Goal: Information Seeking & Learning: Learn about a topic

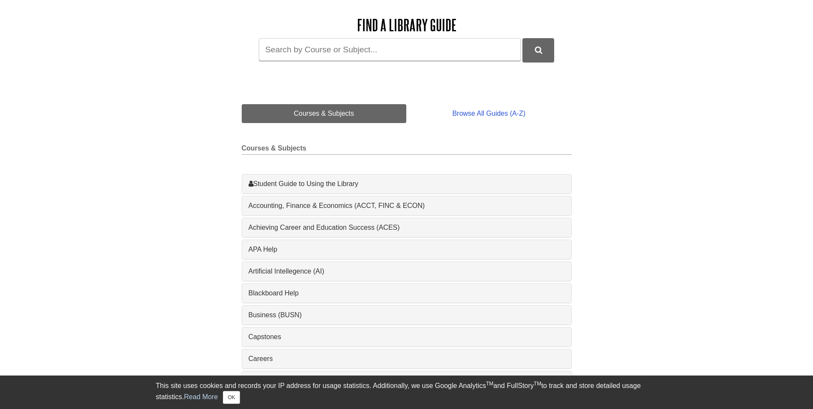
scroll to position [128, 0]
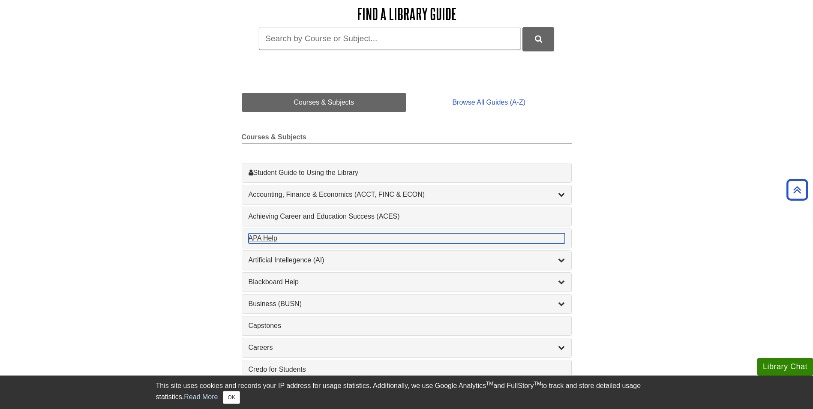
click at [266, 241] on div "APA Help , 1 guides" at bounding box center [406, 238] width 316 height 10
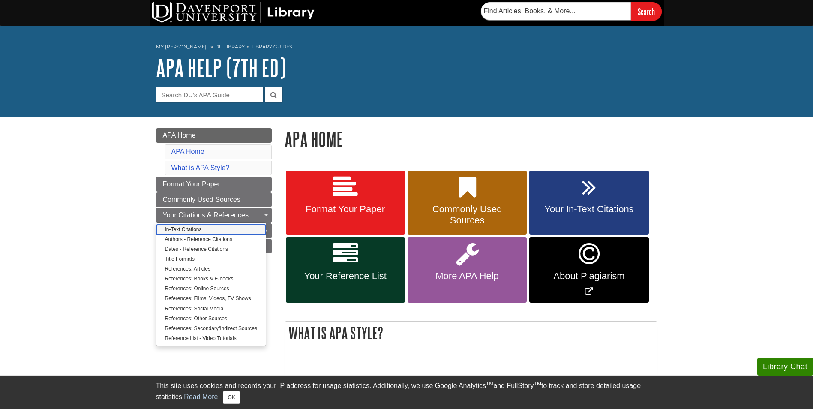
click at [177, 231] on link "In-Text Citations" at bounding box center [210, 229] width 109 height 10
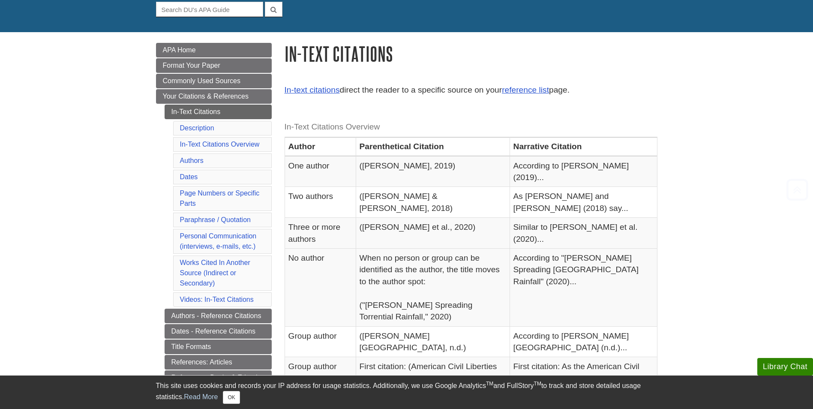
scroll to position [128, 0]
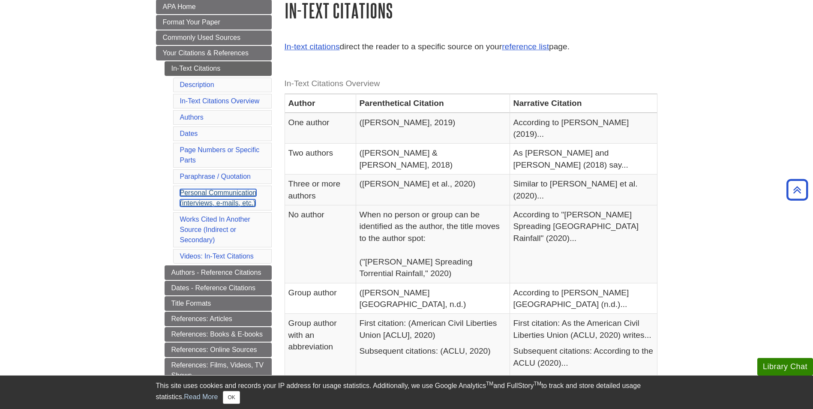
click at [203, 193] on link "Personal Communication (interviews, e-mails, etc.)" at bounding box center [218, 198] width 77 height 18
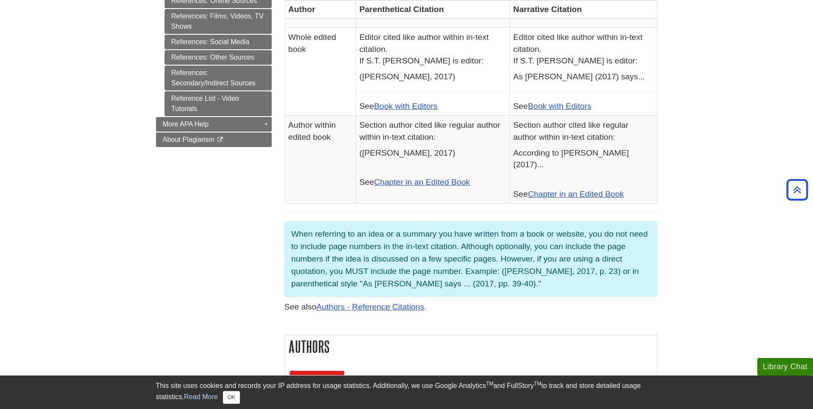
scroll to position [177, 0]
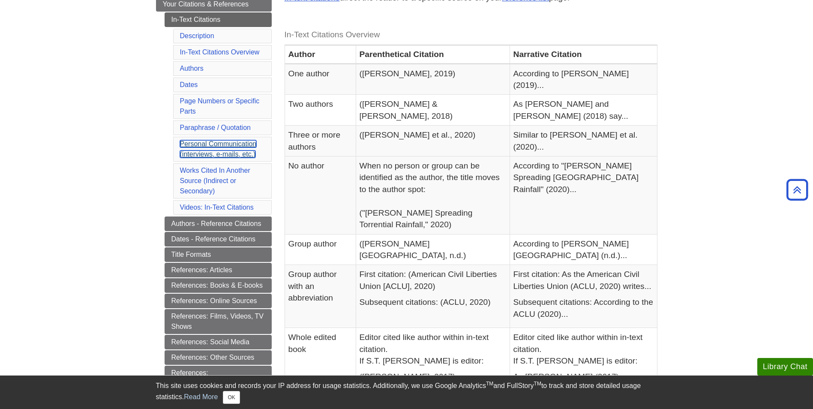
click at [191, 145] on link "Personal Communication (interviews, e-mails, etc.)" at bounding box center [218, 149] width 77 height 18
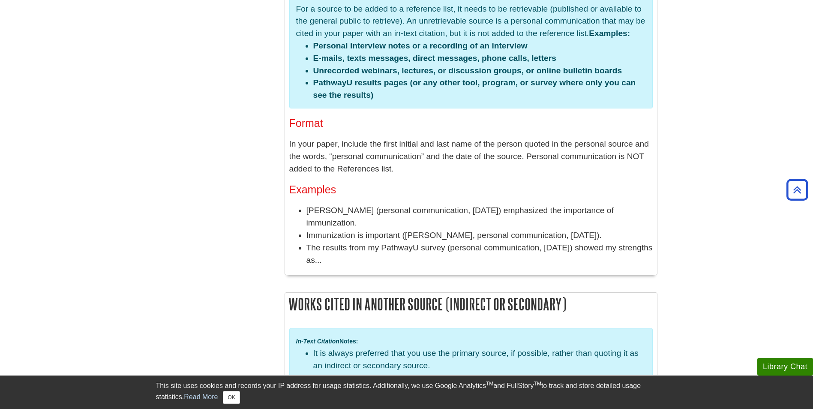
scroll to position [1848, 0]
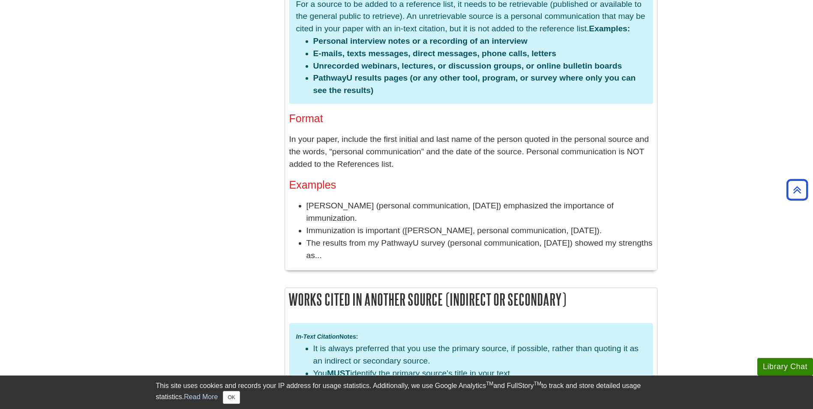
drag, startPoint x: 402, startPoint y: 205, endPoint x: 617, endPoint y: 201, distance: 215.1
click at [617, 224] on li "Immunization is important (M. Schroeder, personal communication, January 25, 20…" at bounding box center [479, 230] width 346 height 12
drag, startPoint x: 308, startPoint y: 177, endPoint x: 356, endPoint y: 179, distance: 48.5
click at [356, 200] on li "M. Schroeder (personal communication, January 25, 2009) emphasized the importan…" at bounding box center [479, 212] width 346 height 25
drag, startPoint x: 356, startPoint y: 179, endPoint x: 450, endPoint y: 178, distance: 93.8
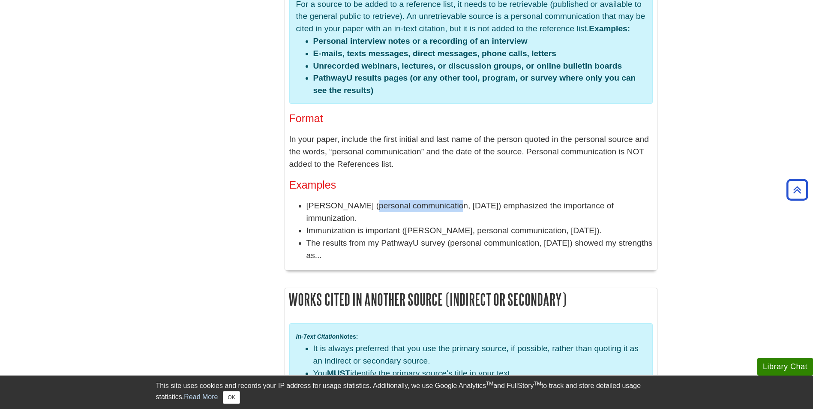
click at [450, 200] on li "M. Schroeder (personal communication, January 25, 2009) emphasized the importan…" at bounding box center [479, 212] width 346 height 25
drag, startPoint x: 450, startPoint y: 178, endPoint x: 518, endPoint y: 188, distance: 68.3
click at [518, 200] on li "M. Schroeder (personal communication, January 25, 2009) emphasized the importan…" at bounding box center [479, 212] width 346 height 25
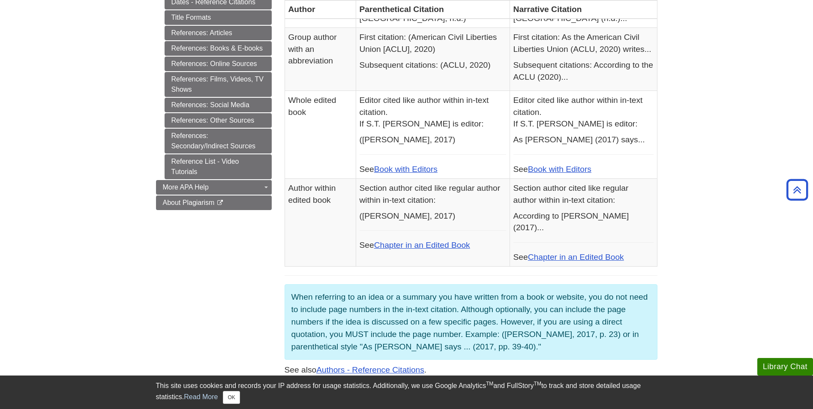
scroll to position [263, 0]
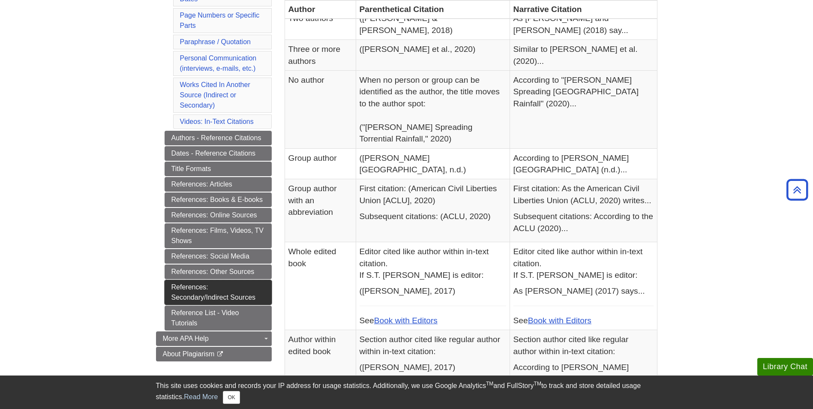
click at [189, 288] on link "References: Secondary/Indirect Sources" at bounding box center [217, 292] width 107 height 25
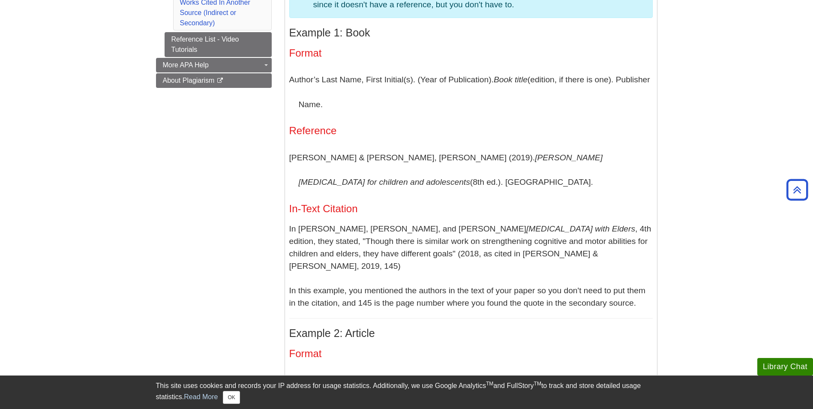
scroll to position [428, 0]
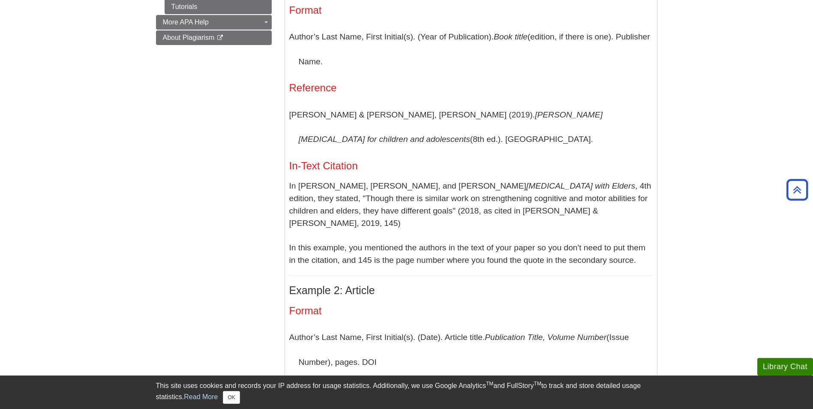
click at [291, 185] on p "In [PERSON_NAME], [PERSON_NAME], and [PERSON_NAME] [MEDICAL_DATA] with [PERSON_…" at bounding box center [470, 223] width 363 height 87
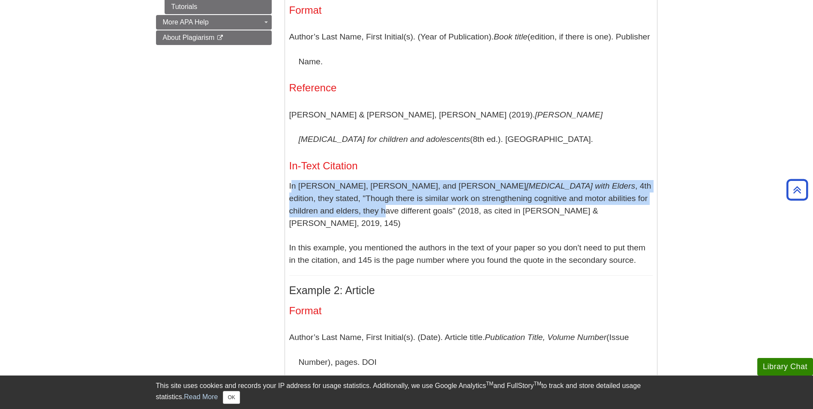
drag, startPoint x: 290, startPoint y: 188, endPoint x: 399, endPoint y: 215, distance: 111.8
click at [399, 215] on p "In [PERSON_NAME], [PERSON_NAME], and [PERSON_NAME] [MEDICAL_DATA] with [PERSON_…" at bounding box center [470, 223] width 363 height 87
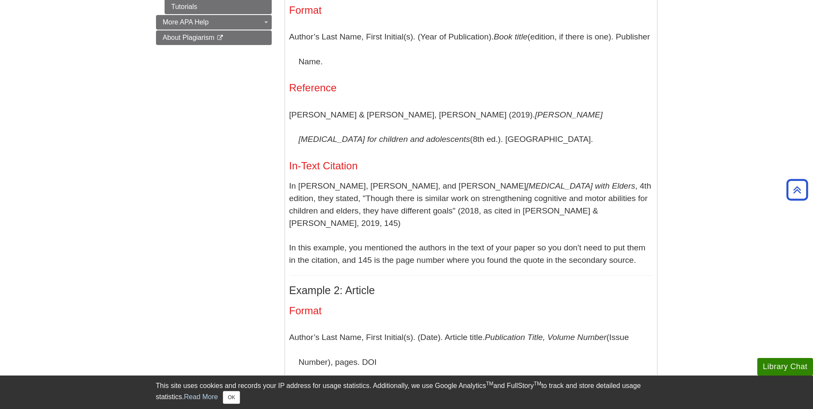
drag, startPoint x: 399, startPoint y: 215, endPoint x: 475, endPoint y: 157, distance: 95.3
click at [475, 157] on div "Example 1: Book Format Author’s Last Name, First Initial(s). (Year of Publicati…" at bounding box center [470, 299] width 363 height 630
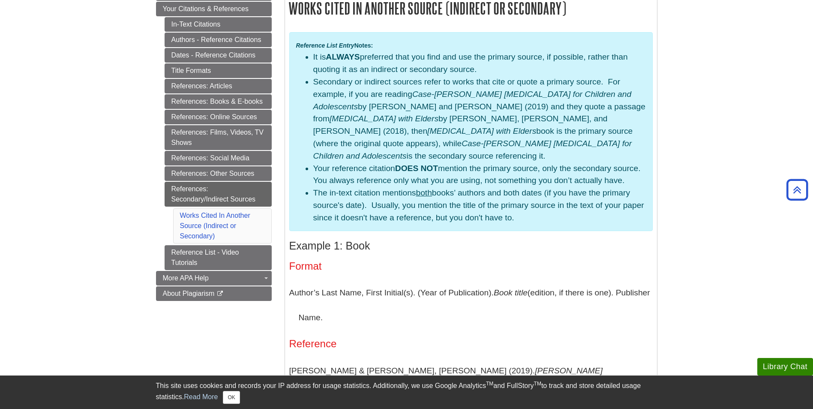
scroll to position [171, 0]
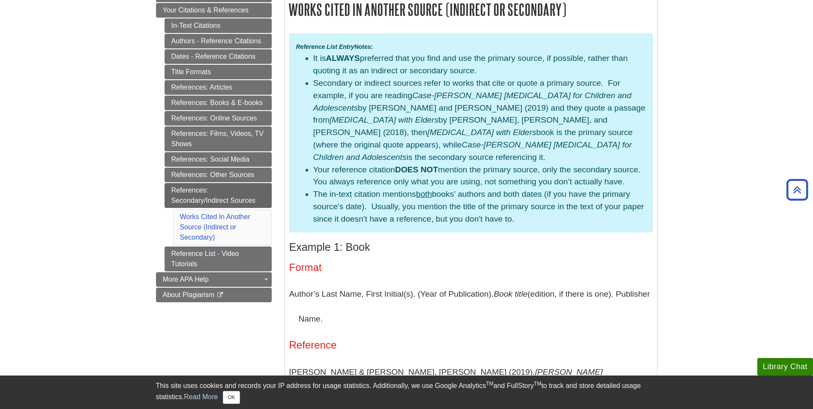
drag, startPoint x: 316, startPoint y: 119, endPoint x: 432, endPoint y: 117, distance: 116.5
click at [432, 117] on em "[MEDICAL_DATA] with Elders" at bounding box center [383, 119] width 109 height 9
click at [454, 93] on em "Case-[PERSON_NAME] [MEDICAL_DATA] for Children and Adolescents" at bounding box center [472, 101] width 318 height 21
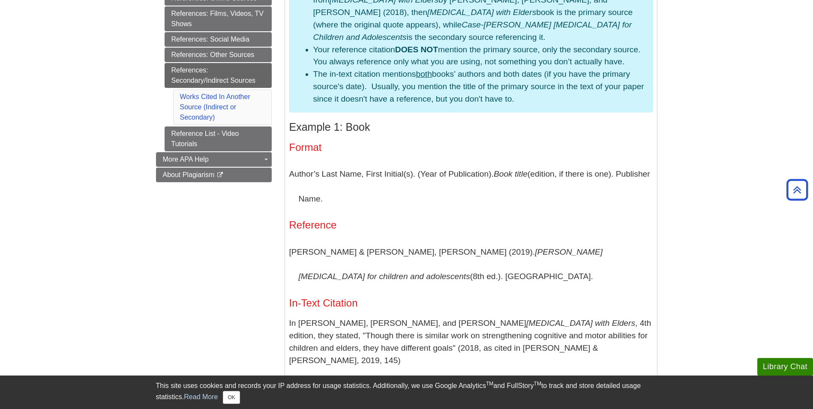
scroll to position [300, 0]
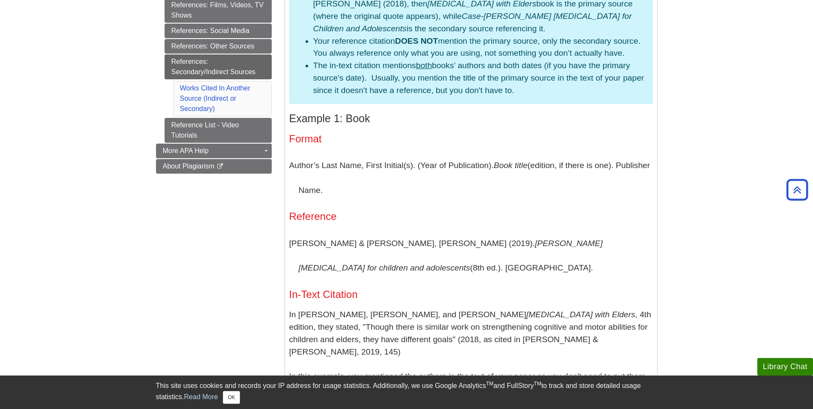
click at [291, 246] on p "O’Brien, J. C. & Kuhaneck, H. (2019). Case-Smith's occupational therapy for chi…" at bounding box center [470, 255] width 363 height 49
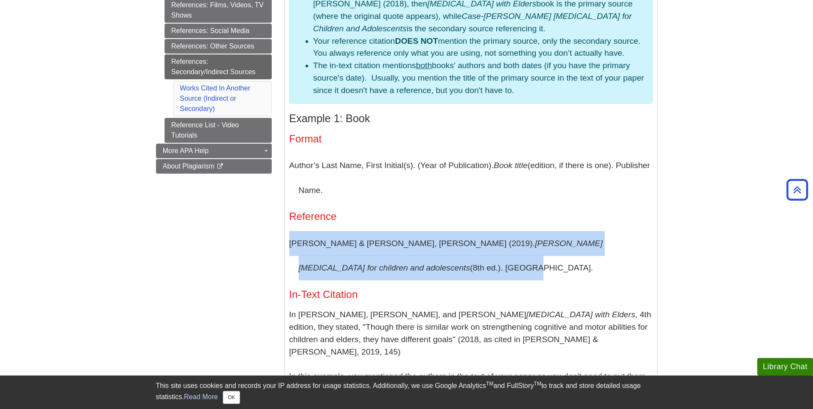
drag, startPoint x: 291, startPoint y: 246, endPoint x: 391, endPoint y: 262, distance: 101.5
click at [391, 262] on p "O’Brien, J. C. & Kuhaneck, H. (2019). Case-Smith's occupational therapy for chi…" at bounding box center [470, 255] width 363 height 49
drag, startPoint x: 391, startPoint y: 262, endPoint x: 414, endPoint y: 271, distance: 24.0
click at [414, 271] on p "O’Brien, J. C. & Kuhaneck, H. (2019). Case-Smith's occupational therapy for chi…" at bounding box center [470, 255] width 363 height 49
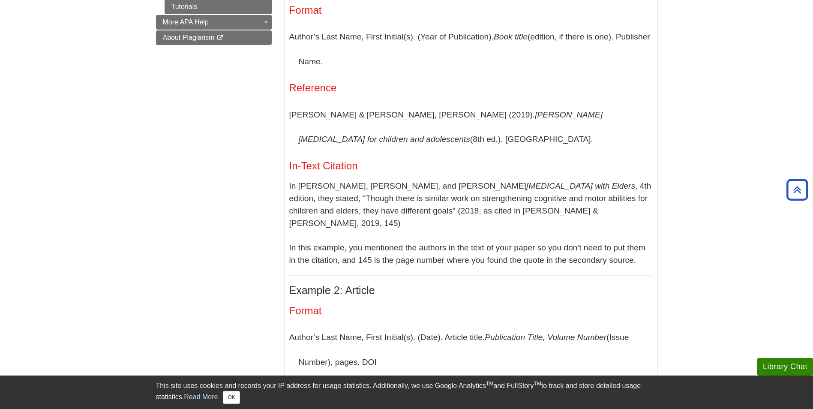
scroll to position [471, 0]
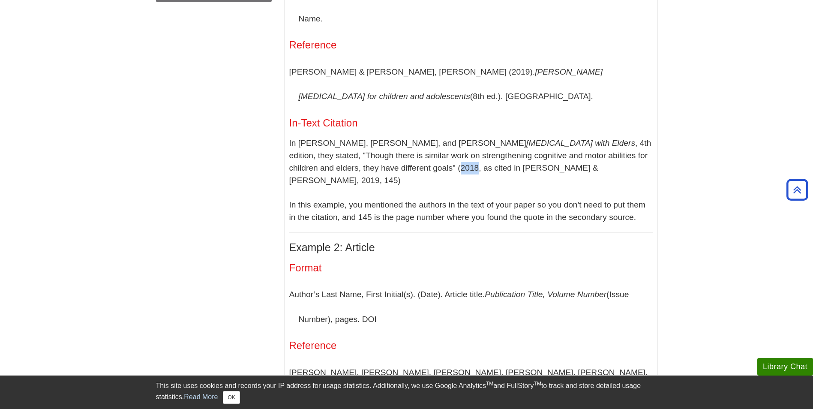
drag, startPoint x: 474, startPoint y: 167, endPoint x: 490, endPoint y: 168, distance: 16.3
click at [490, 168] on p "In Helene L. Lohman, Sue Byers-Connon, and René L. Padilla’s Occupational Thera…" at bounding box center [470, 180] width 363 height 87
drag, startPoint x: 490, startPoint y: 168, endPoint x: 508, endPoint y: 169, distance: 17.1
click at [508, 170] on p "In Helene L. Lohman, Sue Byers-Connon, and René L. Padilla’s Occupational Thera…" at bounding box center [470, 180] width 363 height 87
drag, startPoint x: 533, startPoint y: 167, endPoint x: 648, endPoint y: 165, distance: 115.2
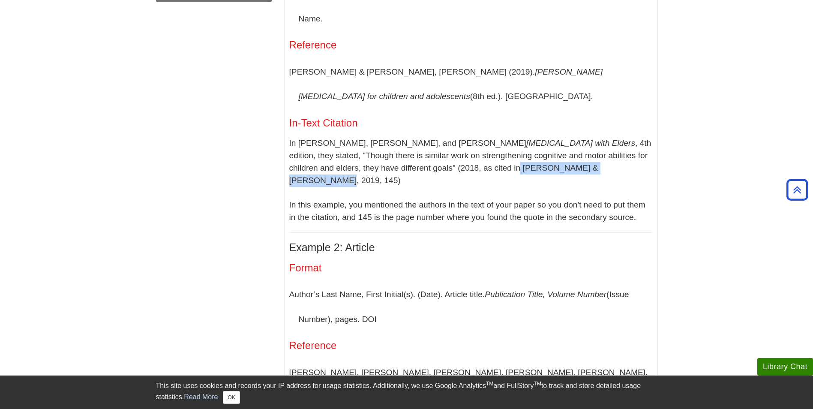
click at [648, 165] on p "In Helene L. Lohman, Sue Byers-Connon, and René L. Padilla’s Occupational Thera…" at bounding box center [470, 180] width 363 height 87
click at [435, 201] on p "In Helene L. Lohman, Sue Byers-Connon, and René L. Padilla’s Occupational Thera…" at bounding box center [470, 180] width 363 height 87
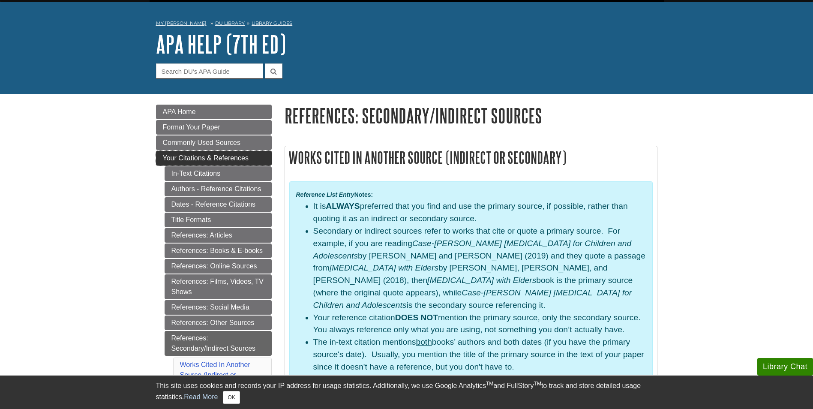
scroll to position [43, 0]
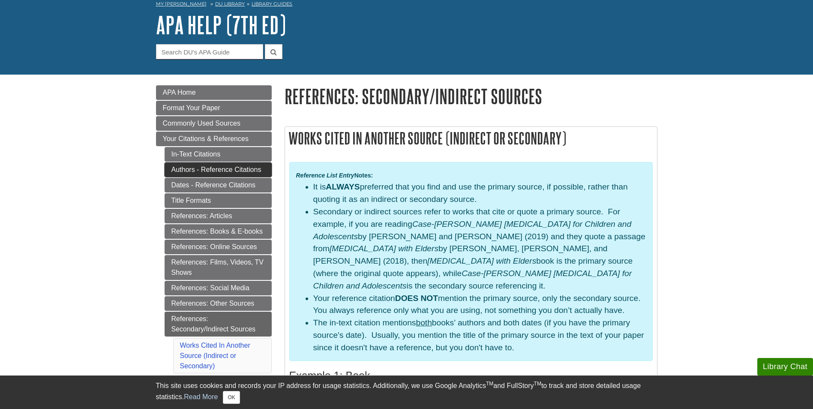
click at [202, 173] on link "Authors - Reference Citations" at bounding box center [217, 169] width 107 height 15
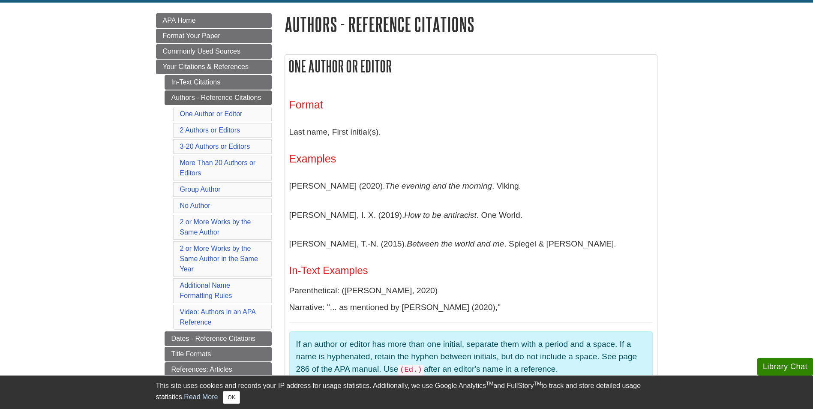
scroll to position [128, 0]
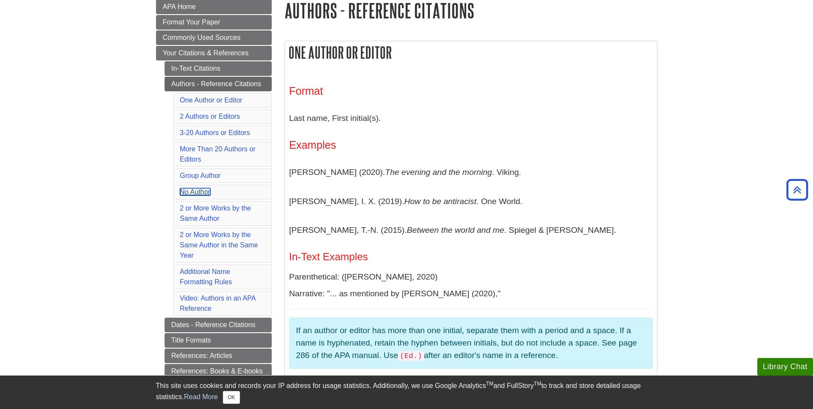
click at [198, 190] on link "No Author" at bounding box center [195, 191] width 30 height 7
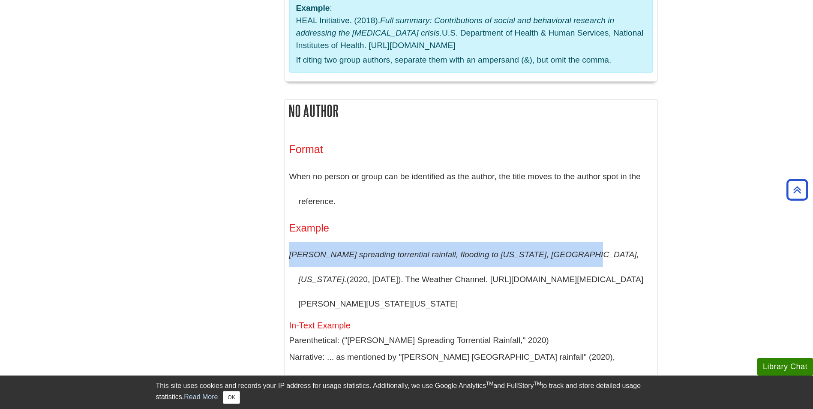
drag, startPoint x: 290, startPoint y: 155, endPoint x: 555, endPoint y: 163, distance: 265.7
click at [555, 242] on p "[PERSON_NAME] spreading torrential rainfall, flooding to [US_STATE], [GEOGRAPHI…" at bounding box center [470, 279] width 363 height 74
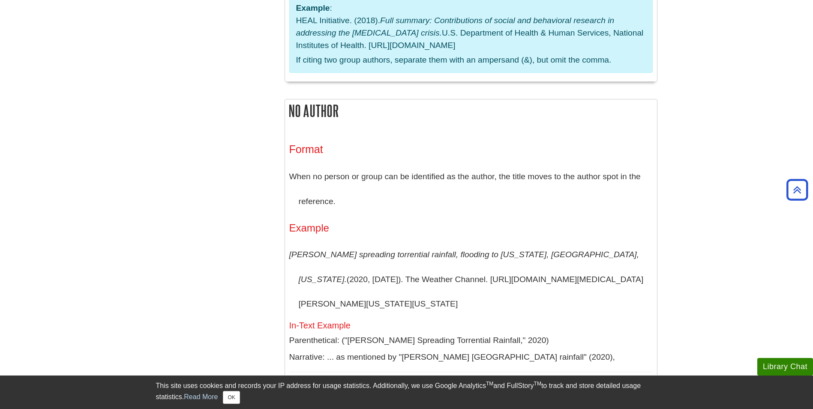
click at [445, 242] on p "[PERSON_NAME] spreading torrential rainfall, flooding to [US_STATE], [GEOGRAPHI…" at bounding box center [470, 279] width 363 height 74
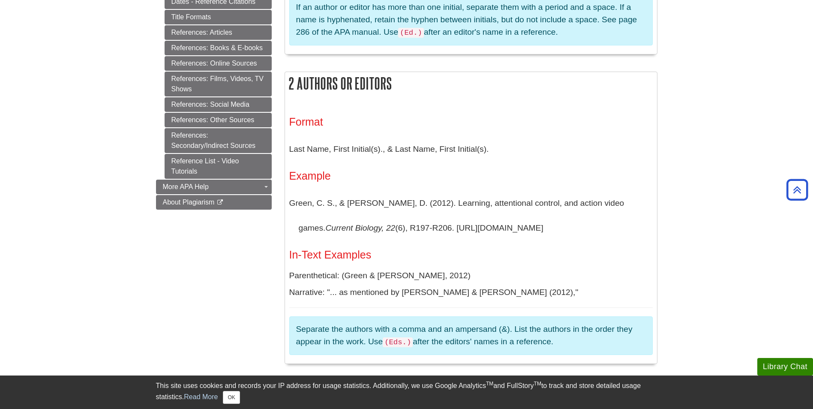
scroll to position [391, 0]
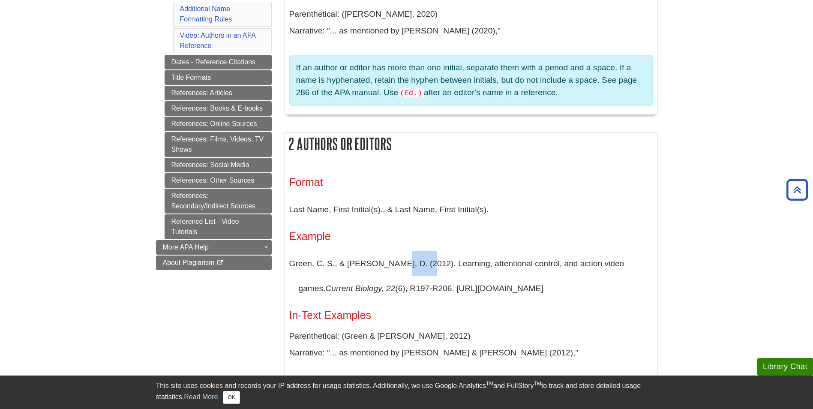
drag, startPoint x: 390, startPoint y: 265, endPoint x: 417, endPoint y: 263, distance: 27.5
click at [417, 263] on p "Green, C. S., & Bavelier, D. (2012). Learning, attentional control, and action …" at bounding box center [470, 275] width 363 height 49
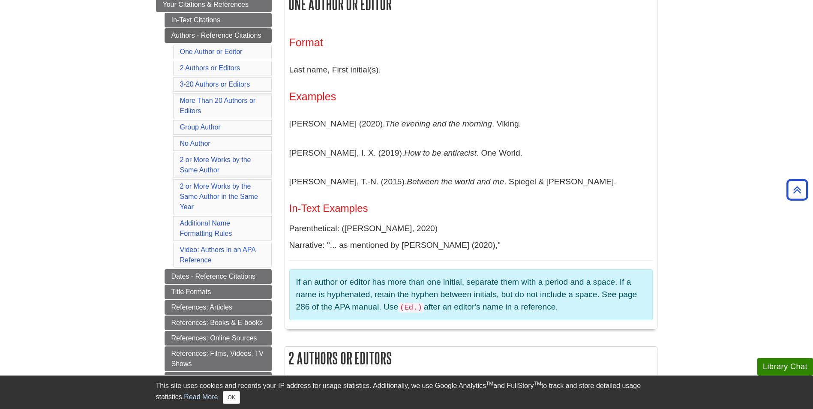
scroll to position [220, 0]
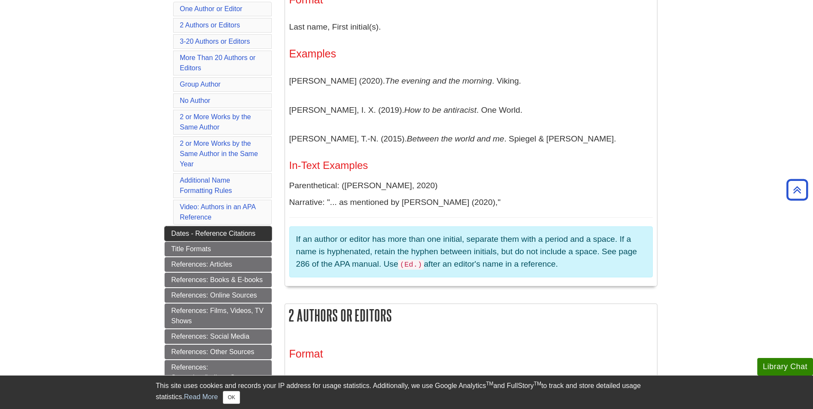
click at [179, 232] on link "Dates - Reference Citations" at bounding box center [217, 233] width 107 height 15
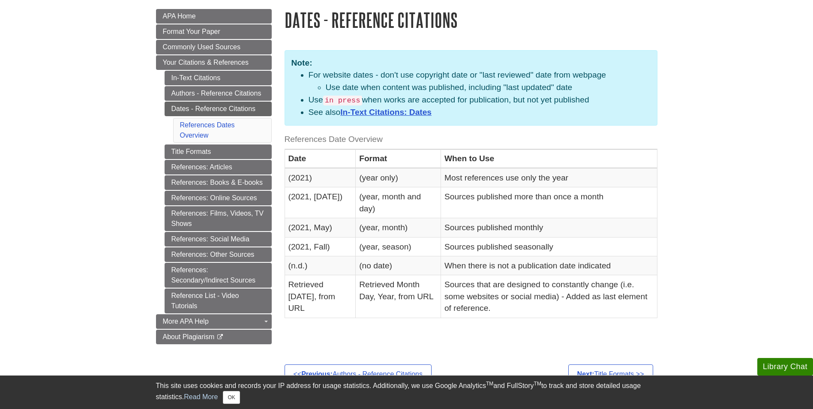
scroll to position [128, 0]
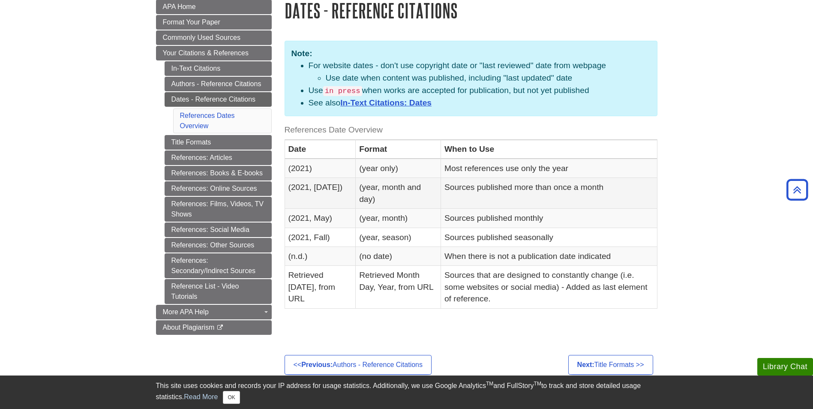
click at [312, 188] on td "(2021, [DATE])" at bounding box center [319, 193] width 71 height 31
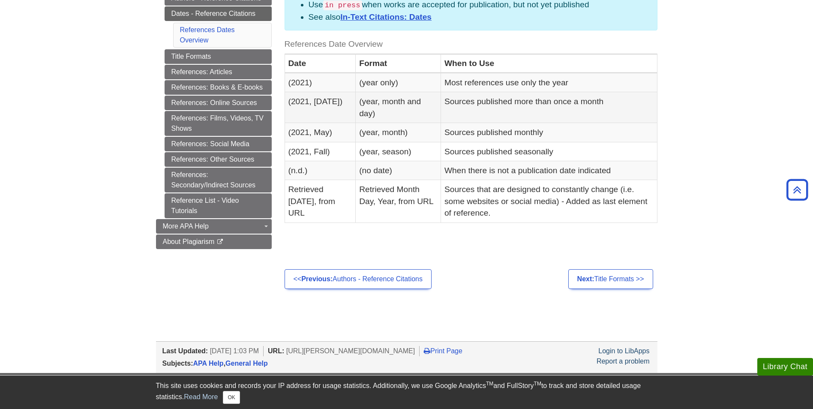
scroll to position [171, 0]
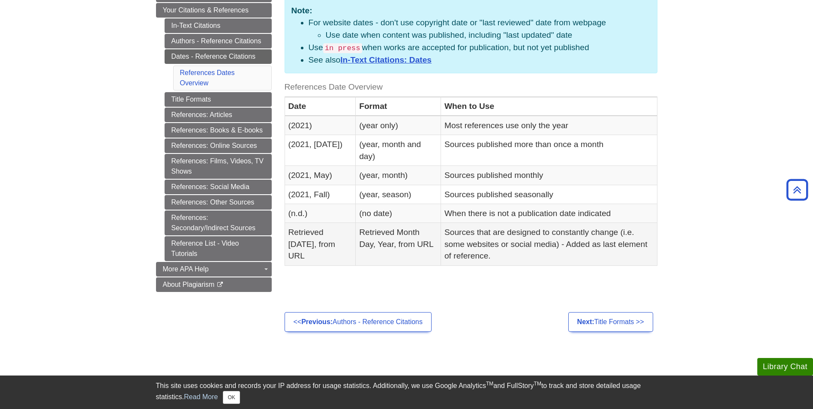
drag, startPoint x: 288, startPoint y: 230, endPoint x: 361, endPoint y: 245, distance: 74.3
click at [356, 245] on td "Retrieved [DATE], from URL" at bounding box center [319, 244] width 71 height 42
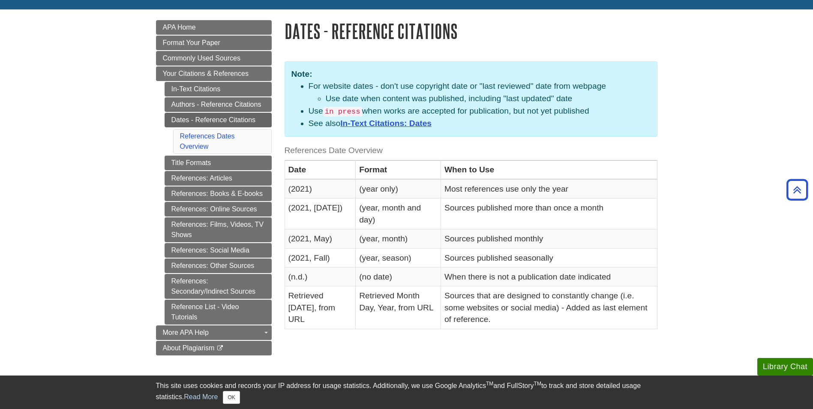
scroll to position [86, 0]
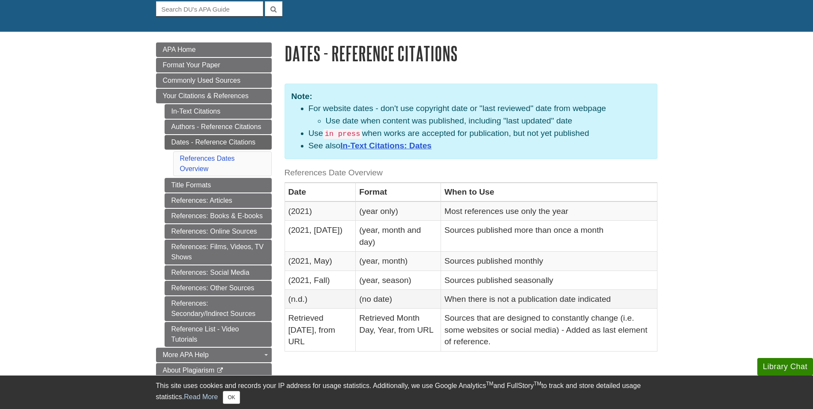
click at [301, 299] on td "(n.d.)" at bounding box center [319, 298] width 71 height 19
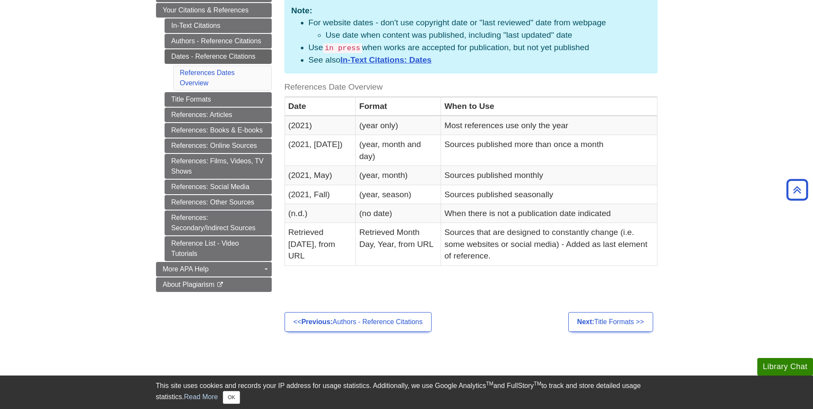
scroll to position [128, 0]
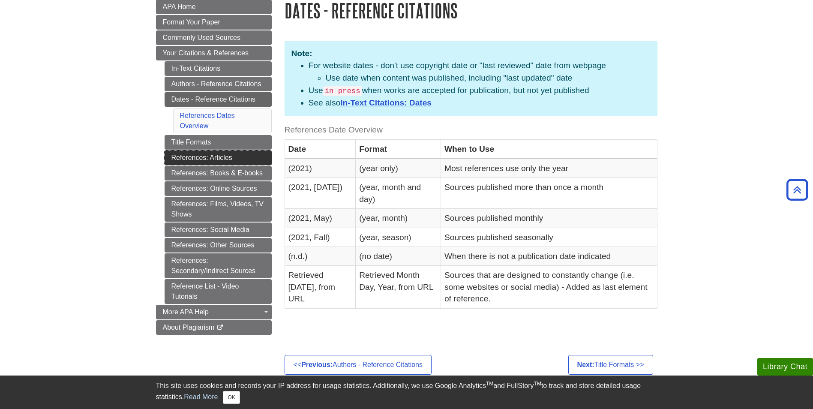
click at [196, 157] on link "References: Articles" at bounding box center [217, 157] width 107 height 15
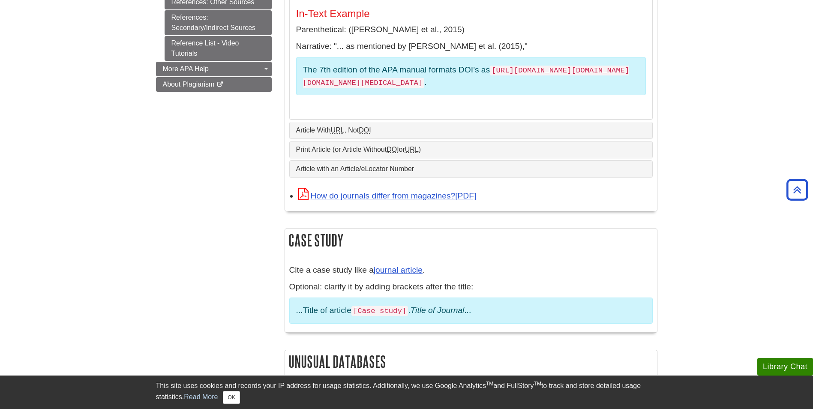
scroll to position [514, 0]
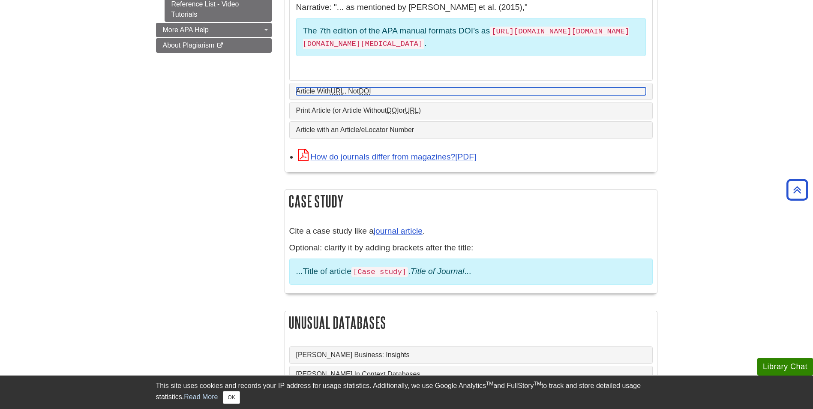
click at [323, 87] on link "Article With URL , Not DOI" at bounding box center [471, 91] width 350 height 8
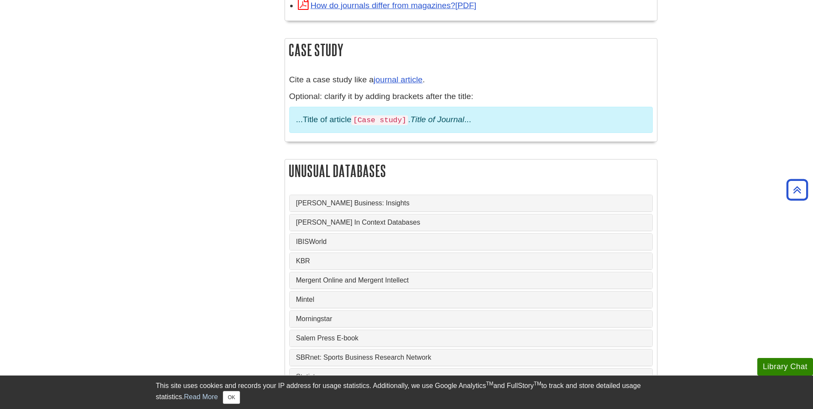
scroll to position [642, 0]
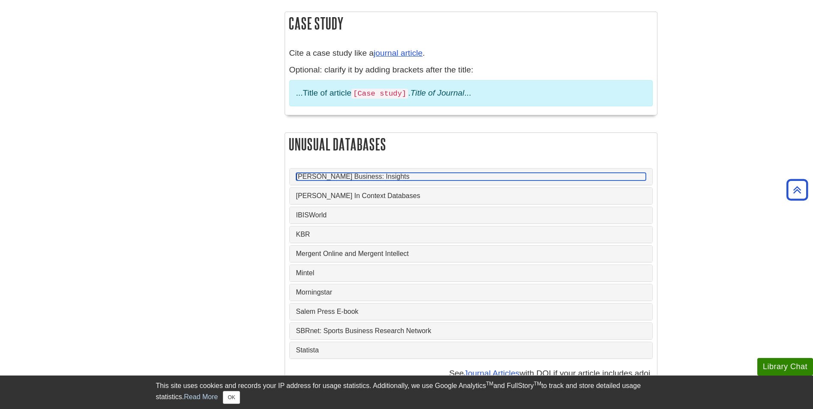
click at [311, 176] on link "Gale Business: Insights" at bounding box center [471, 177] width 350 height 8
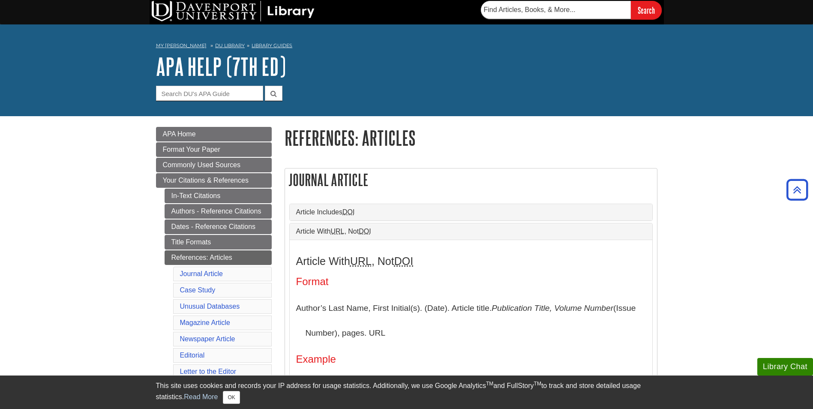
scroll to position [0, 0]
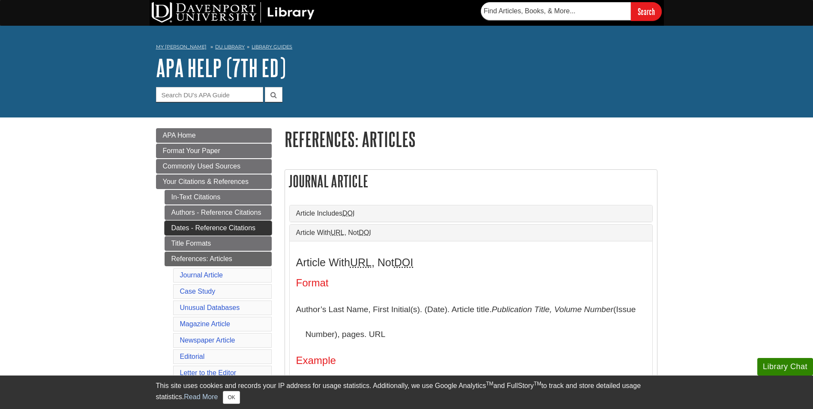
click at [194, 224] on link "Dates - Reference Citations" at bounding box center [217, 228] width 107 height 15
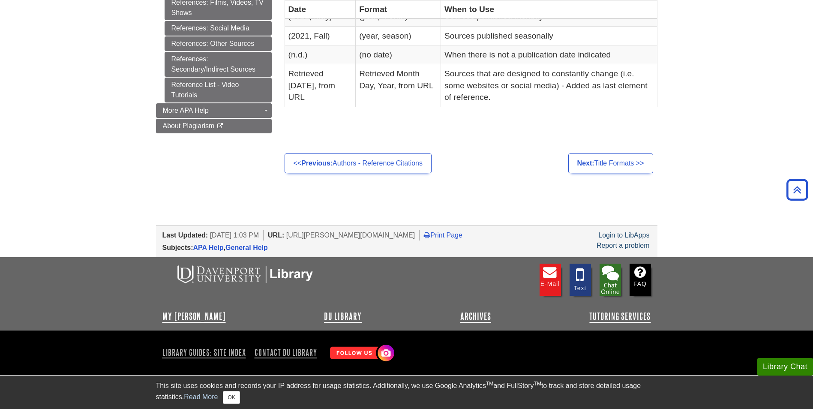
scroll to position [116, 0]
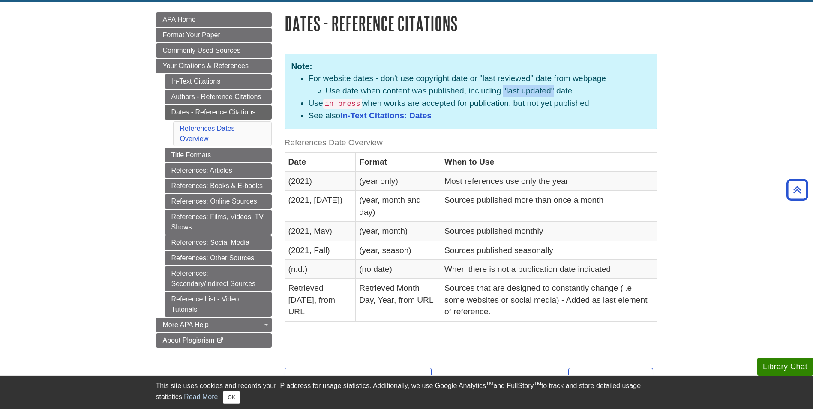
drag, startPoint x: 503, startPoint y: 90, endPoint x: 554, endPoint y: 90, distance: 51.4
click at [554, 90] on li "Use date when content was published, including "last updated" date" at bounding box center [488, 91] width 325 height 12
click at [472, 100] on li "Use in press when works are accepted for publication, but not yet published" at bounding box center [479, 103] width 342 height 12
click at [399, 116] on link "In-Text Citations: Dates" at bounding box center [385, 115] width 91 height 9
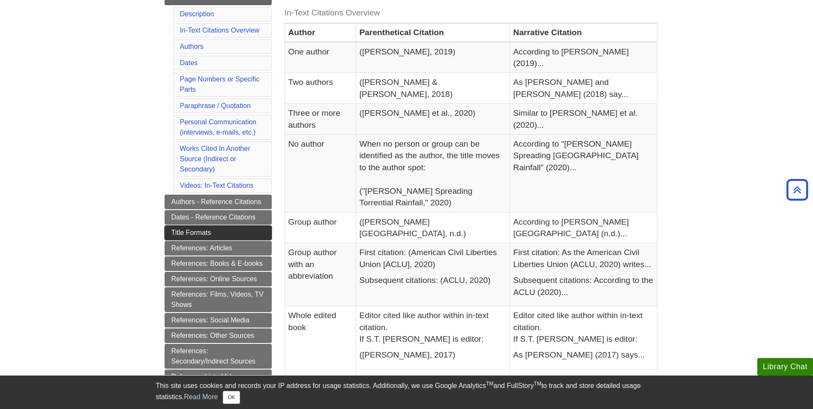
scroll to position [285, 0]
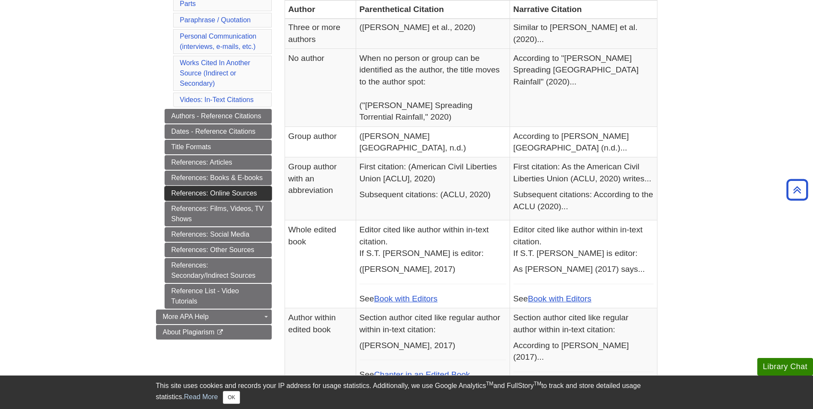
click at [199, 196] on link "References: Online Sources" at bounding box center [217, 193] width 107 height 15
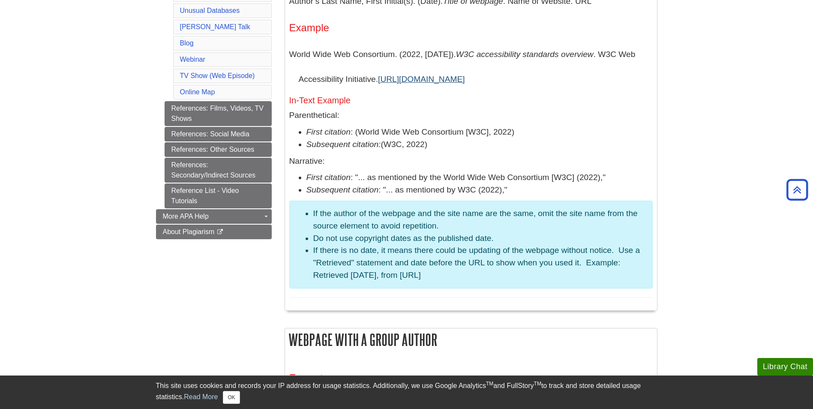
scroll to position [557, 0]
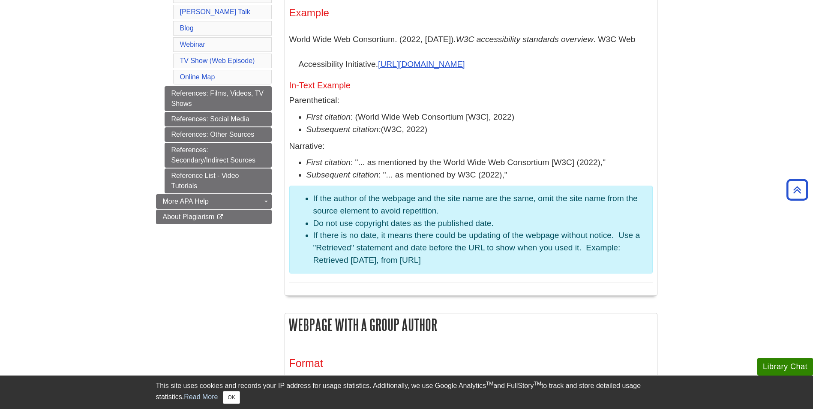
drag, startPoint x: 312, startPoint y: 259, endPoint x: 473, endPoint y: 263, distance: 161.1
click at [473, 263] on ul "If the author of the webpage and the site name are the same, omit the site name…" at bounding box center [471, 229] width 350 height 74
drag, startPoint x: 473, startPoint y: 263, endPoint x: 500, endPoint y: 137, distance: 128.3
click at [500, 137] on div "Format Author’s Last Name, First Initial(s). (Date). Title of webpage . Name of…" at bounding box center [470, 117] width 363 height 329
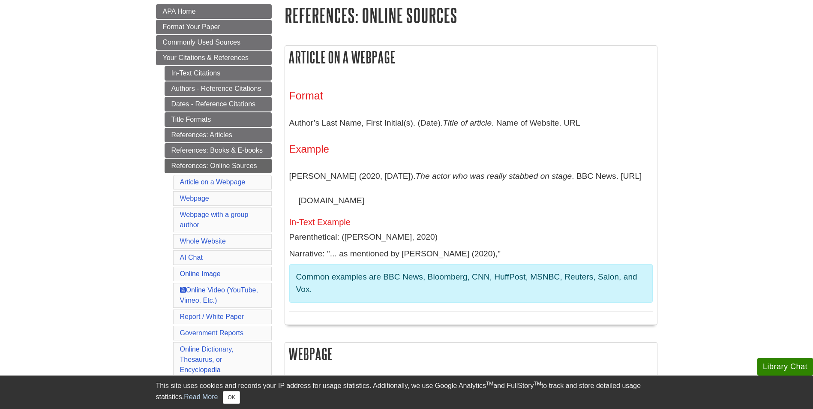
scroll to position [128, 0]
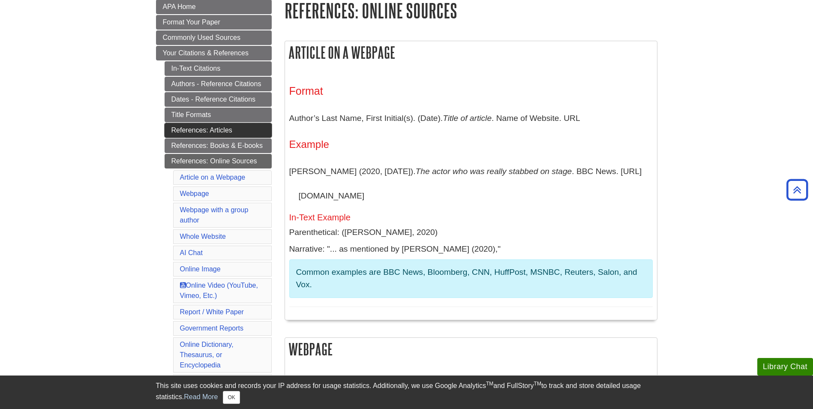
click at [202, 128] on link "References: Articles" at bounding box center [217, 130] width 107 height 15
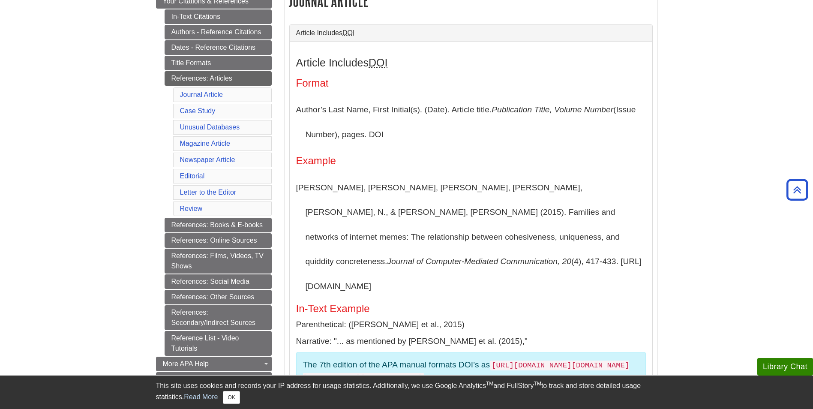
scroll to position [171, 0]
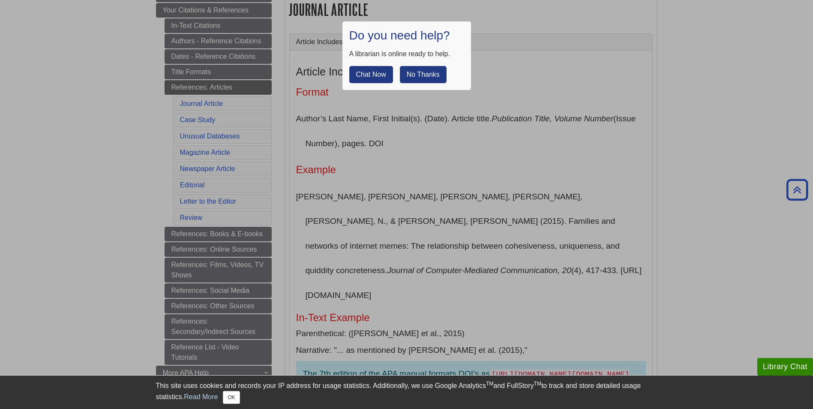
click at [415, 74] on button "No Thanks" at bounding box center [423, 74] width 47 height 17
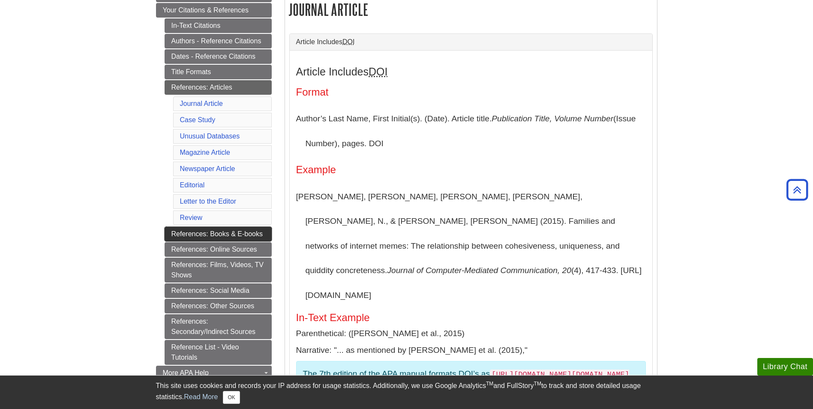
click at [206, 232] on link "References: Books & E-books" at bounding box center [217, 234] width 107 height 15
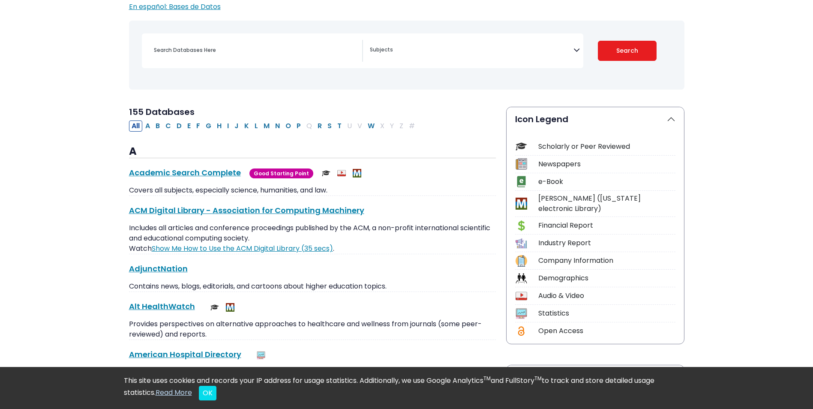
scroll to position [128, 0]
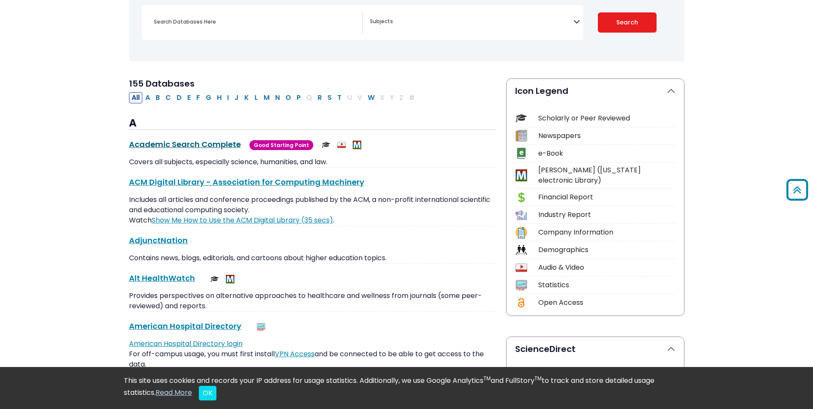
click at [176, 143] on link "Academic Search Complete This link opens in a new window" at bounding box center [185, 144] width 112 height 11
click at [206, 98] on button "G" at bounding box center [208, 97] width 11 height 11
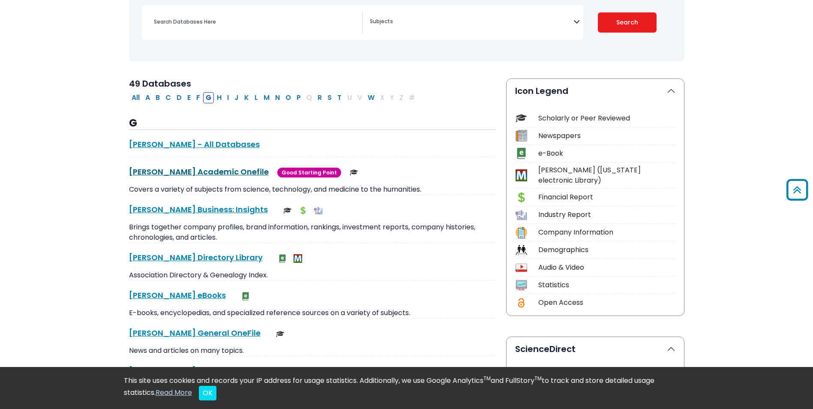
click at [164, 174] on link "Gale Academic Onefile This link opens in a new window" at bounding box center [199, 171] width 140 height 11
click at [296, 96] on button "P" at bounding box center [298, 97] width 9 height 11
select select "Database Subject Filter"
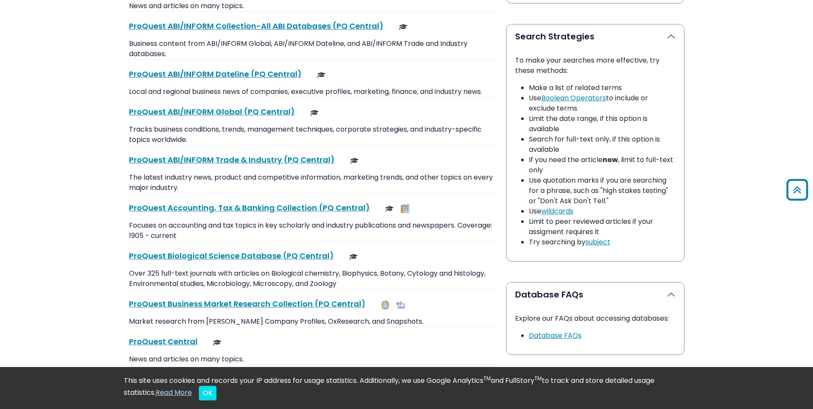
scroll to position [771, 0]
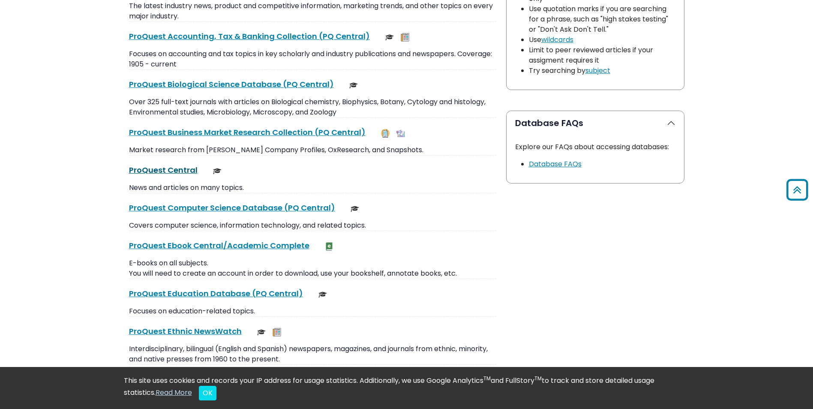
click at [156, 168] on link "ProQuest Central This link opens in a new window" at bounding box center [163, 169] width 69 height 11
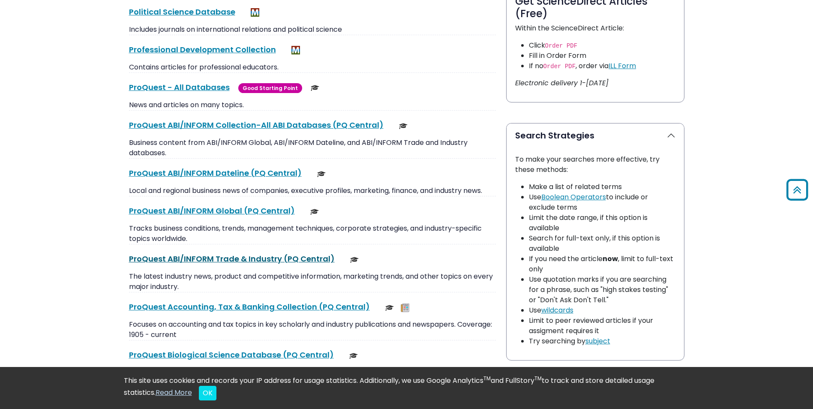
scroll to position [471, 0]
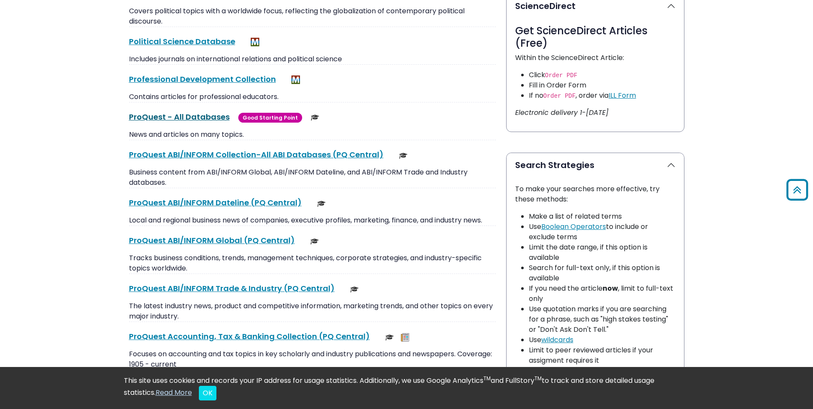
click at [163, 115] on link "ProQuest - All Databases This link opens in a new window" at bounding box center [179, 116] width 101 height 11
click at [213, 390] on button "OK" at bounding box center [208, 392] width 18 height 15
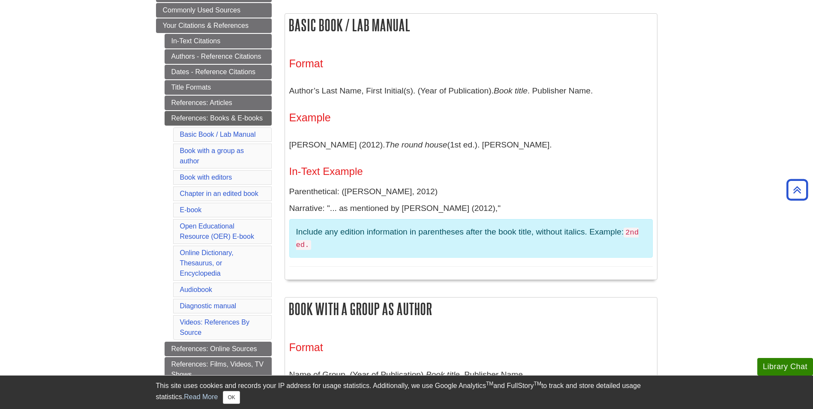
scroll to position [171, 0]
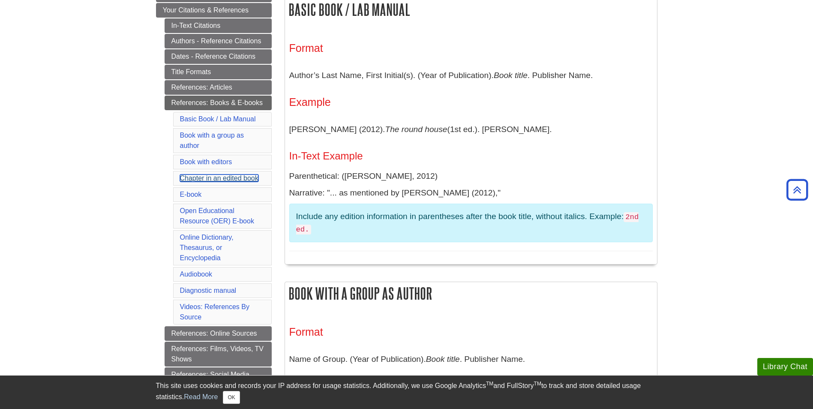
click at [222, 179] on link "Chapter in an edited book" at bounding box center [219, 177] width 78 height 7
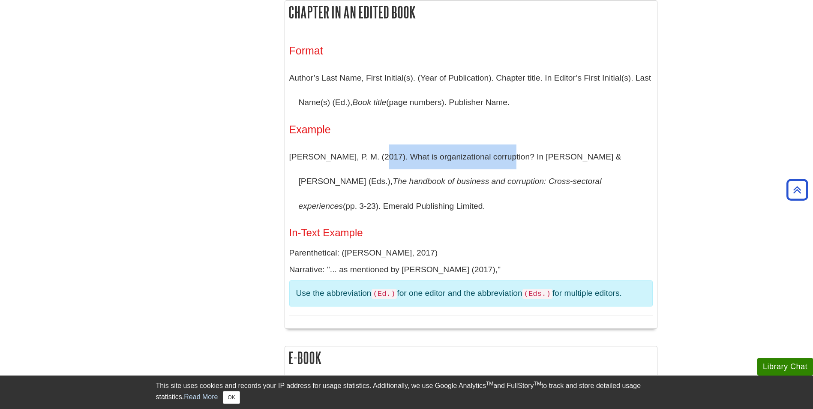
drag, startPoint x: 370, startPoint y: 155, endPoint x: 494, endPoint y: 156, distance: 124.2
click at [494, 156] on p "Nichols, P. M. (2017). What is organizational corruption? In M. S. Asslander & …" at bounding box center [470, 181] width 363 height 74
click at [309, 153] on p "Nichols, P. M. (2017). What is organizational corruption? In M. S. Asslander & …" at bounding box center [470, 181] width 363 height 74
drag, startPoint x: 495, startPoint y: 155, endPoint x: 502, endPoint y: 157, distance: 7.5
click at [502, 157] on p "Nichols, P. M. (2017). What is organizational corruption? In M. S. Asslander & …" at bounding box center [470, 181] width 363 height 74
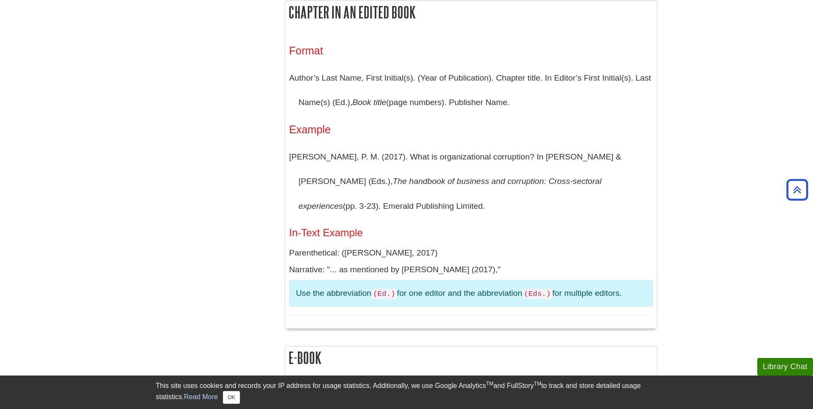
drag, startPoint x: 502, startPoint y: 157, endPoint x: 516, endPoint y: 162, distance: 14.6
click at [517, 162] on p "Nichols, P. M. (2017). What is organizational corruption? In M. S. Asslander & …" at bounding box center [470, 181] width 363 height 74
drag, startPoint x: 613, startPoint y: 155, endPoint x: 640, endPoint y: 152, distance: 26.7
click at [640, 152] on p "Nichols, P. M. (2017). What is organizational corruption? In M. S. Asslander & …" at bounding box center [470, 181] width 363 height 74
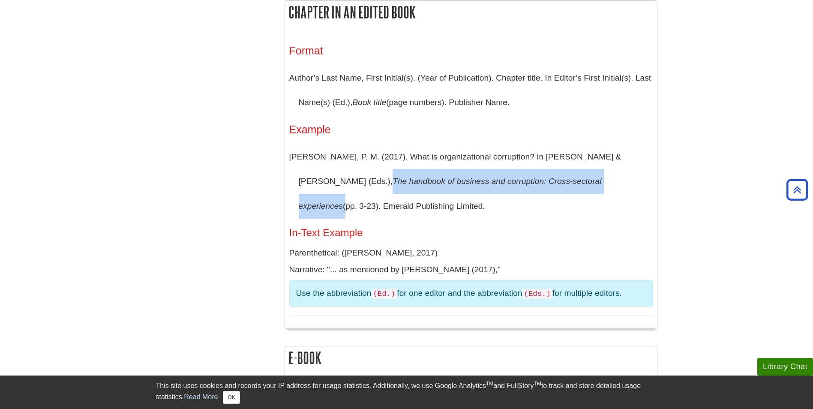
drag, startPoint x: 292, startPoint y: 184, endPoint x: 557, endPoint y: 188, distance: 265.6
click at [557, 188] on p "Nichols, P. M. (2017). What is organizational corruption? In M. S. Asslander & …" at bounding box center [470, 181] width 363 height 74
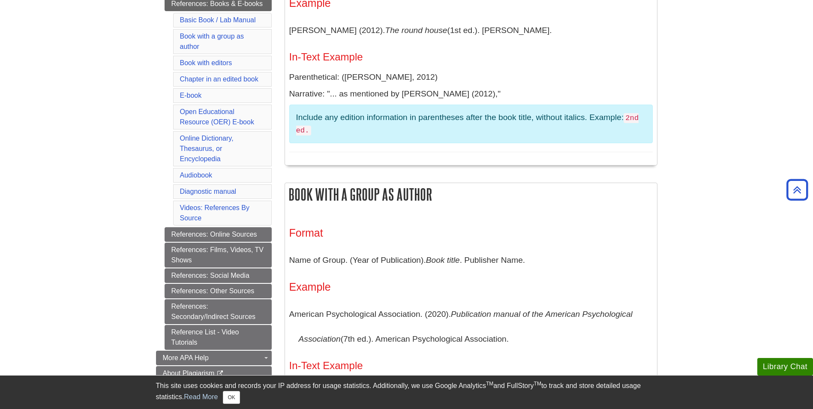
scroll to position [87, 0]
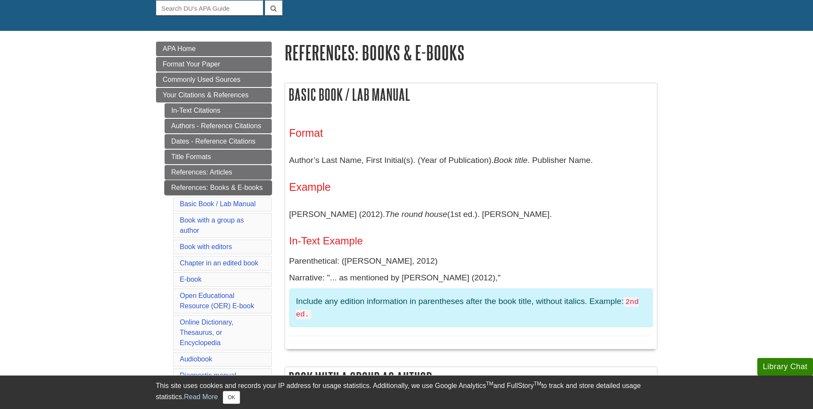
click at [184, 188] on link "References: Books & E-books" at bounding box center [217, 187] width 107 height 15
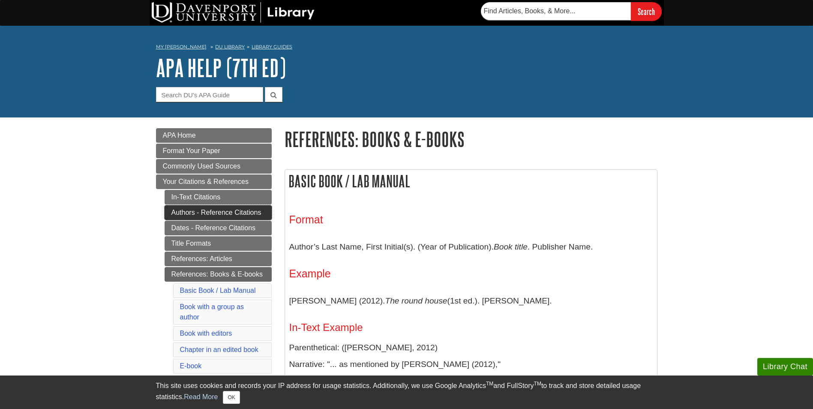
click at [170, 211] on link "Authors - Reference Citations" at bounding box center [217, 212] width 107 height 15
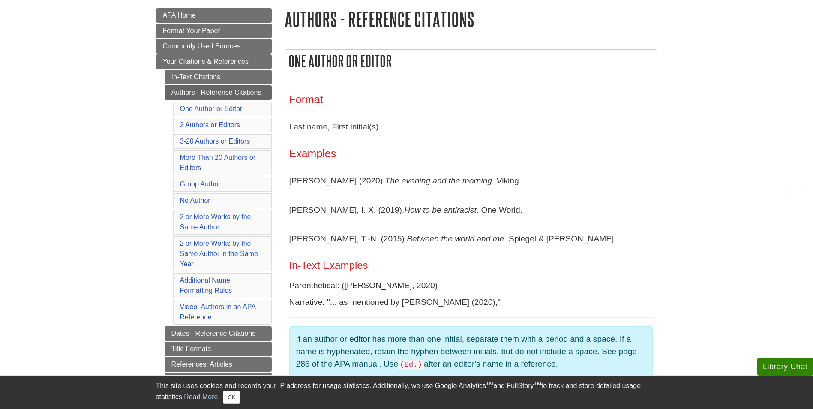
scroll to position [128, 0]
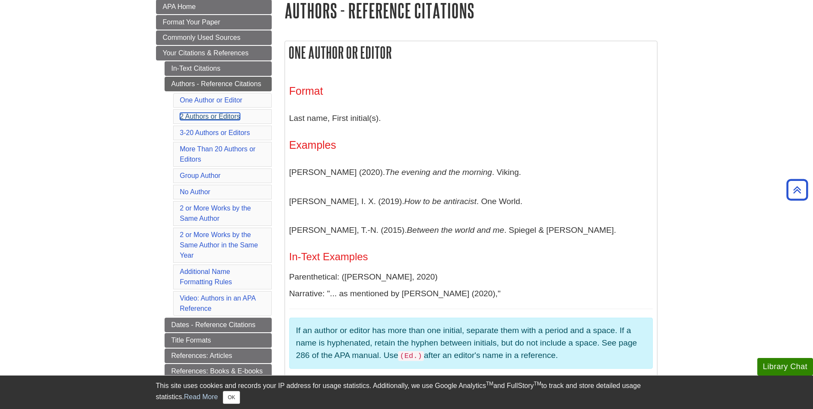
click at [192, 120] on link "2 Authors or Editors" at bounding box center [210, 116] width 60 height 7
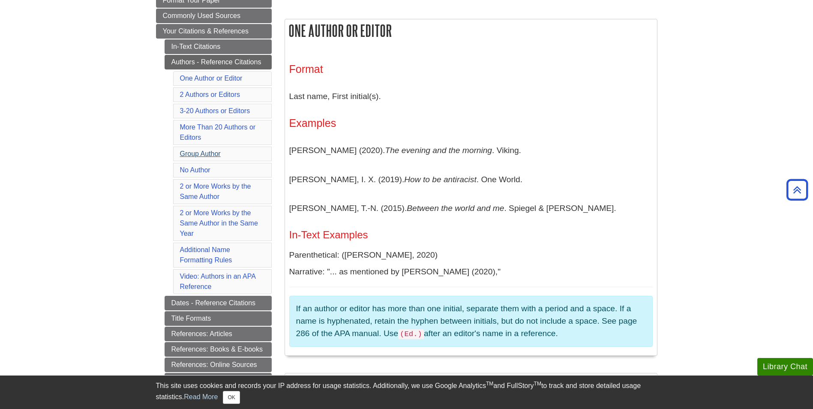
scroll to position [137, 0]
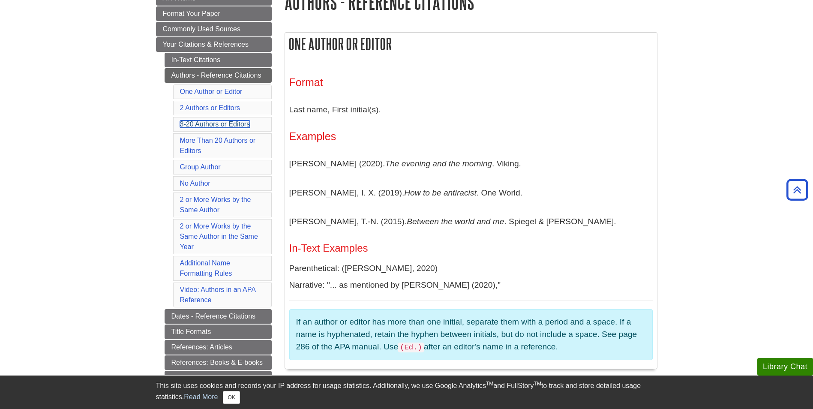
click at [197, 123] on link "3-20 Authors or Editors" at bounding box center [215, 123] width 70 height 7
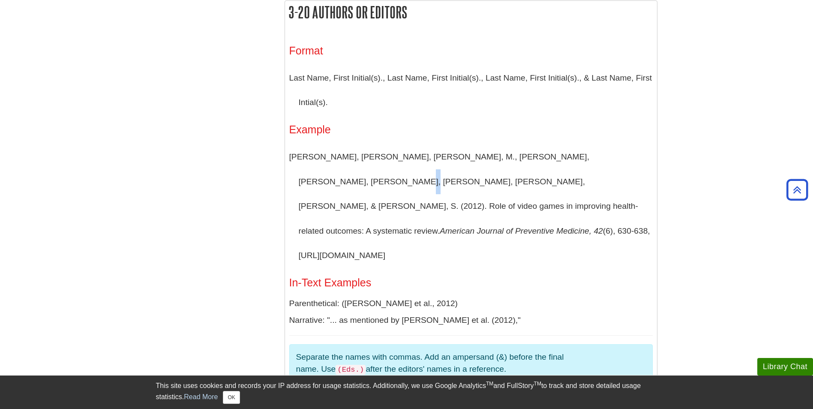
drag, startPoint x: 616, startPoint y: 155, endPoint x: 622, endPoint y: 155, distance: 5.6
click at [622, 155] on p "Primack, B. A., Carroll, M. V., McNamara, M., Klem, M. L., King, B., Rich, M., …" at bounding box center [470, 205] width 363 height 123
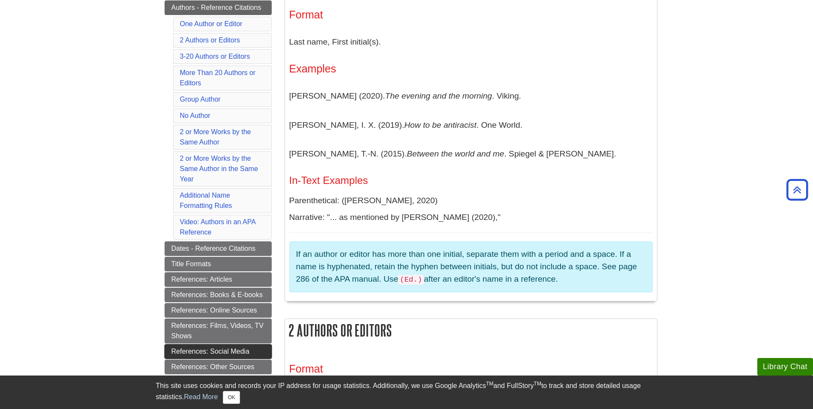
scroll to position [189, 0]
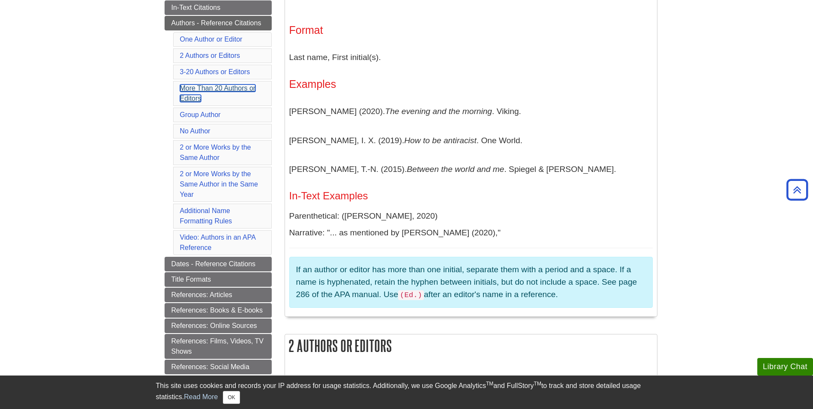
click at [197, 90] on link "More Than 20 Authors or Editors" at bounding box center [218, 93] width 76 height 18
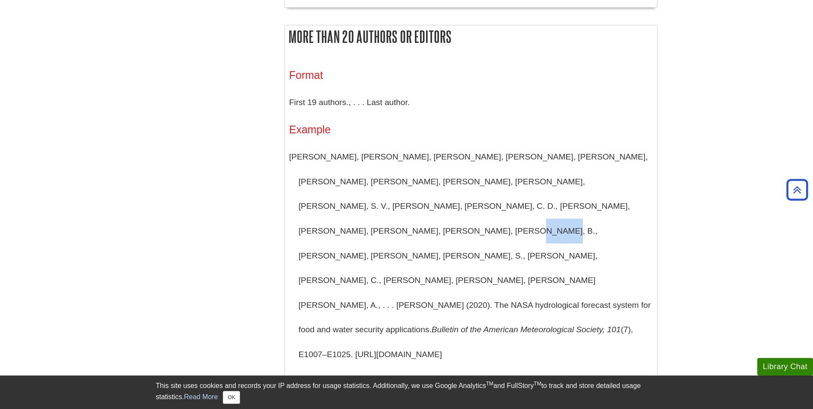
drag, startPoint x: 523, startPoint y: 181, endPoint x: 541, endPoint y: 185, distance: 18.5
click at [541, 185] on p "Arsenault, K. R., Shukla, S., Hazra, A., Getirana, A., McNally, A., Kumar, S. V…" at bounding box center [470, 255] width 363 height 222
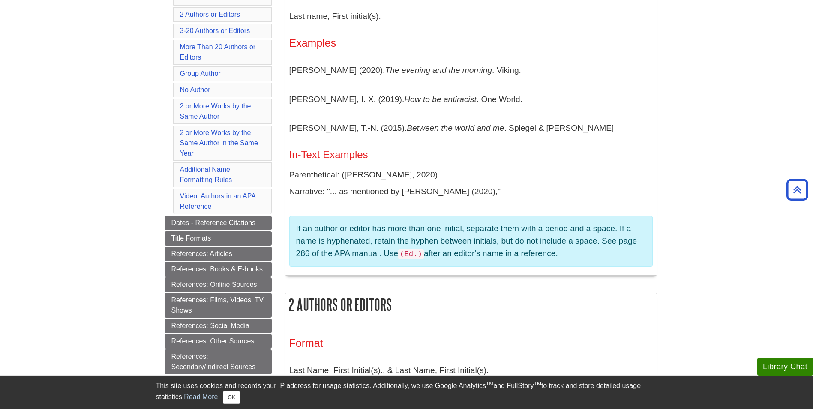
scroll to position [230, 0]
click at [209, 108] on link "2 or More Works by the Same Author" at bounding box center [215, 112] width 71 height 18
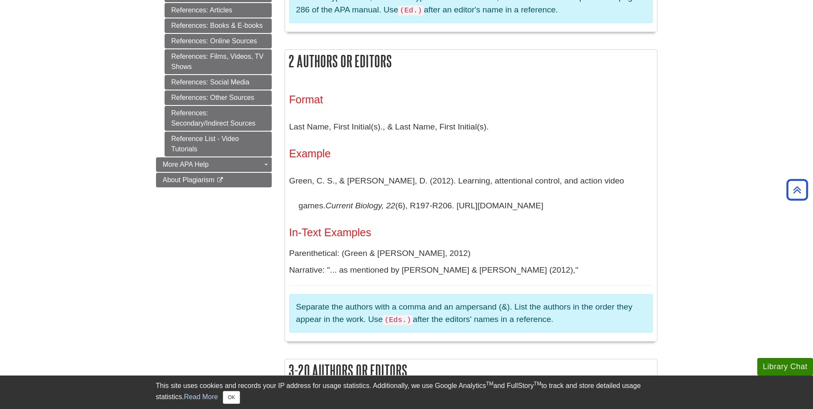
scroll to position [266, 0]
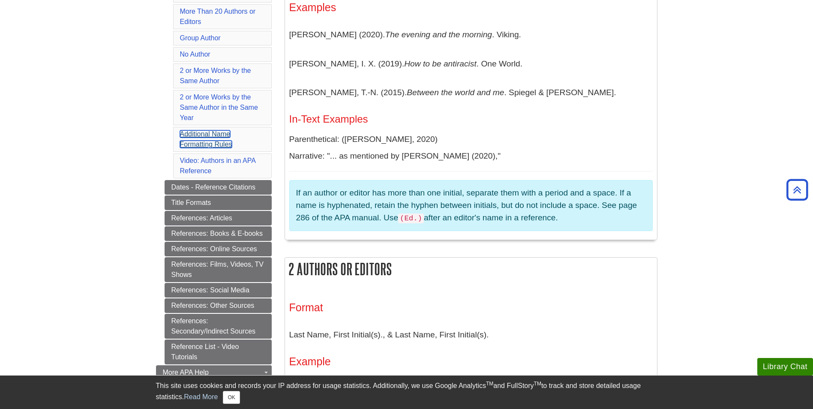
click at [191, 134] on link "Additional Name Formatting Rules" at bounding box center [206, 139] width 52 height 18
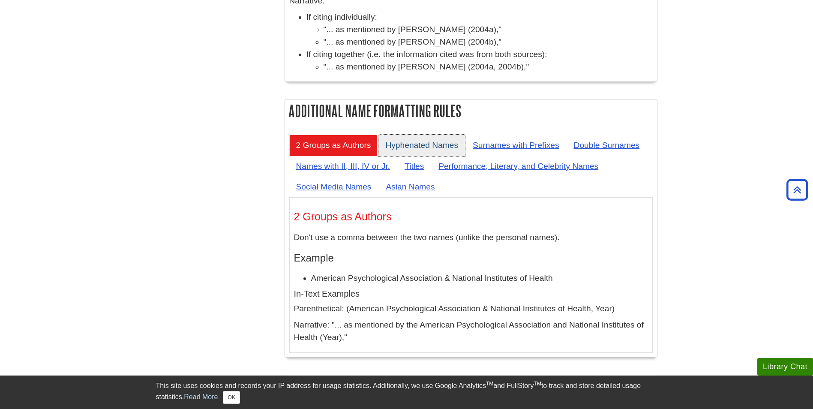
click at [425, 134] on link "Hyphenated Names" at bounding box center [421, 144] width 87 height 21
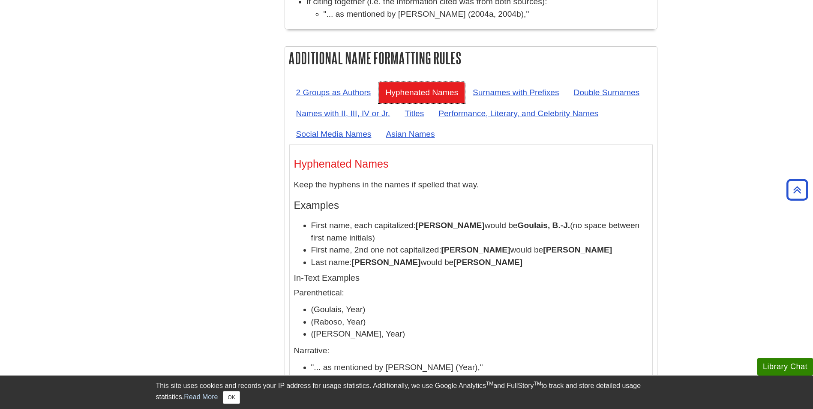
scroll to position [3566, 0]
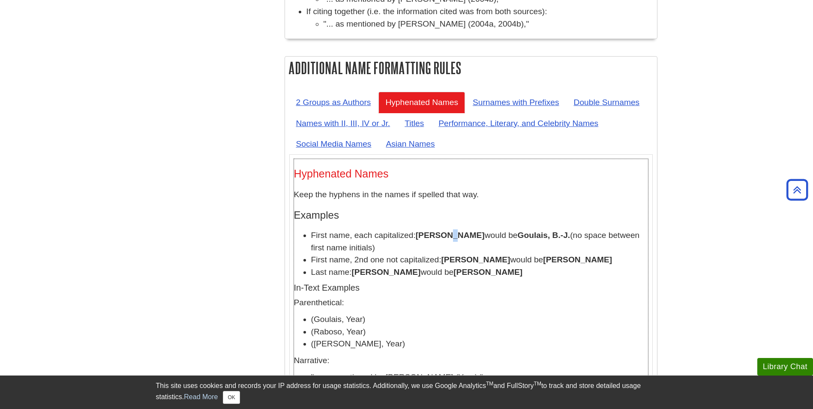
click at [445, 230] on b "Billie-Jo Goulais" at bounding box center [449, 234] width 69 height 9
drag, startPoint x: 445, startPoint y: 139, endPoint x: 458, endPoint y: 158, distance: 23.5
click at [458, 255] on b "Lee-ann Raboso" at bounding box center [475, 259] width 69 height 9
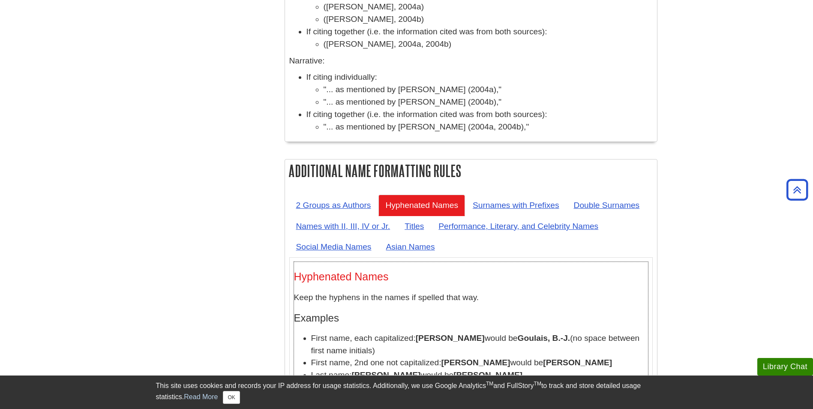
scroll to position [3438, 0]
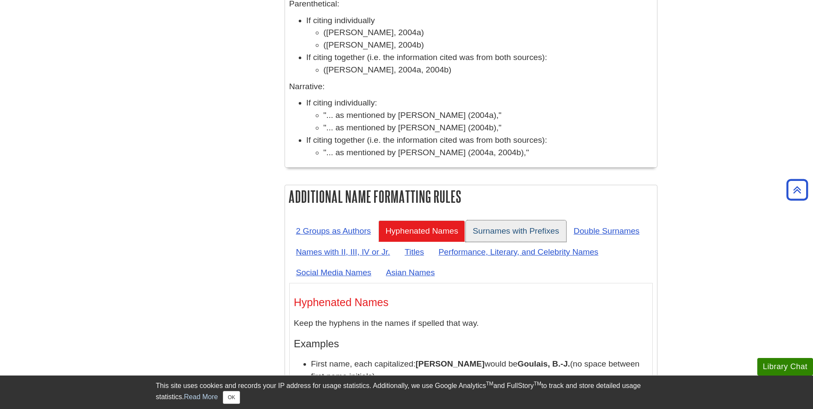
click at [524, 220] on link "Surnames with Prefixes" at bounding box center [516, 230] width 100 height 21
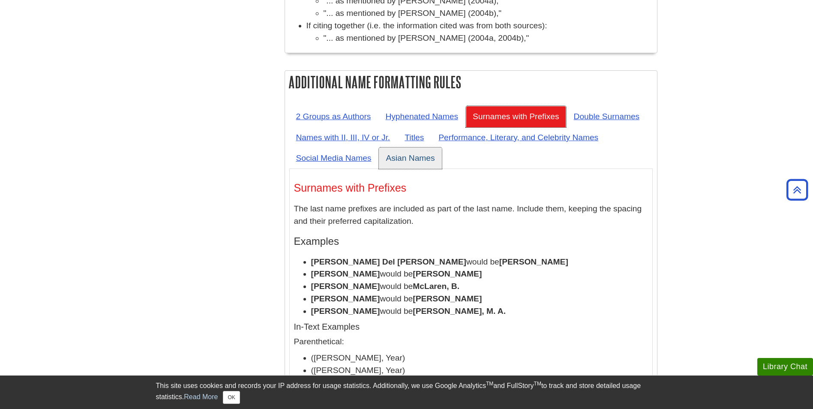
scroll to position [3566, 0]
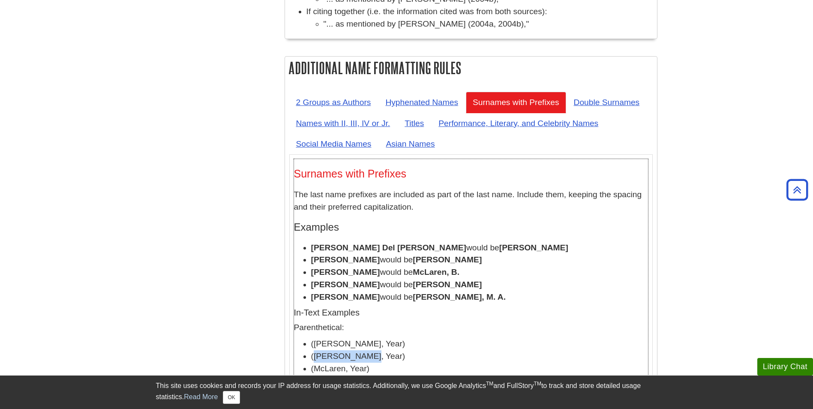
drag, startPoint x: 313, startPoint y: 258, endPoint x: 363, endPoint y: 259, distance: 50.6
click at [363, 350] on li "(van der Vaart, Year)" at bounding box center [479, 356] width 337 height 12
drag, startPoint x: 363, startPoint y: 259, endPoint x: 454, endPoint y: 253, distance: 91.4
click at [454, 350] on li "(van der Vaart, Year)" at bounding box center [479, 356] width 337 height 12
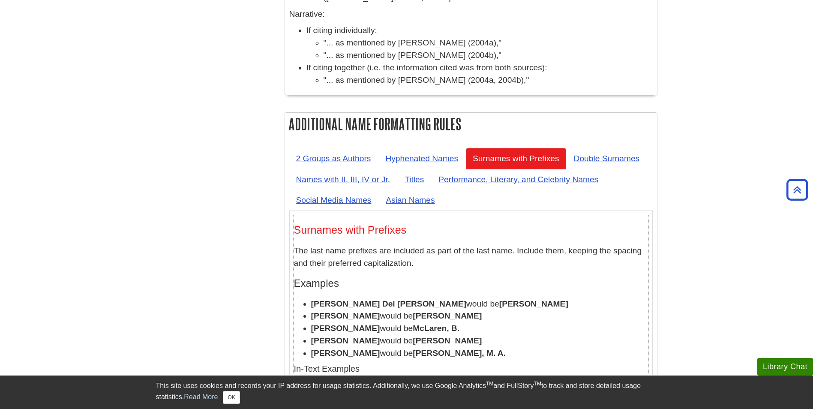
scroll to position [3481, 0]
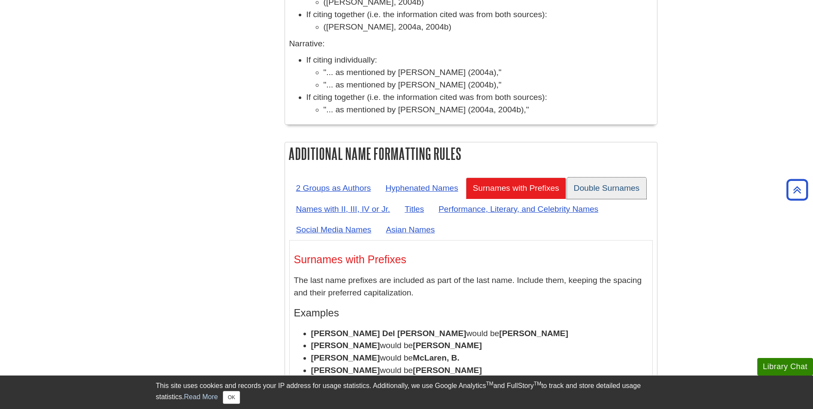
click at [612, 177] on link "Double Surnames" at bounding box center [607, 187] width 80 height 21
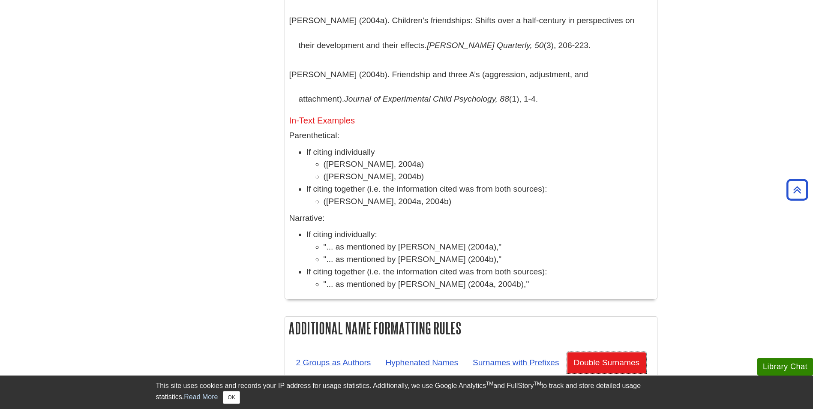
scroll to position [3352, 0]
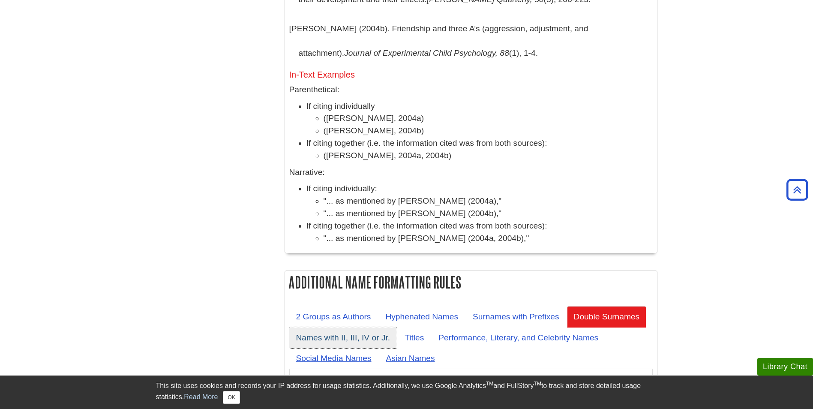
click at [344, 327] on link "Names with II, III, IV or Jr." at bounding box center [343, 337] width 108 height 21
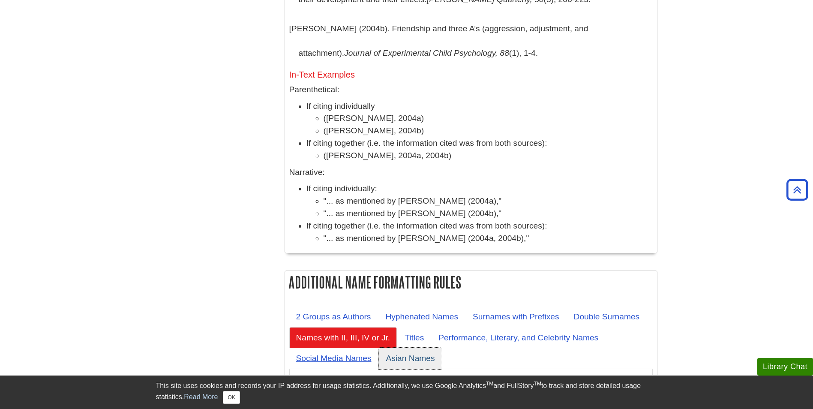
click at [399, 347] on link "Asian Names" at bounding box center [410, 357] width 63 height 21
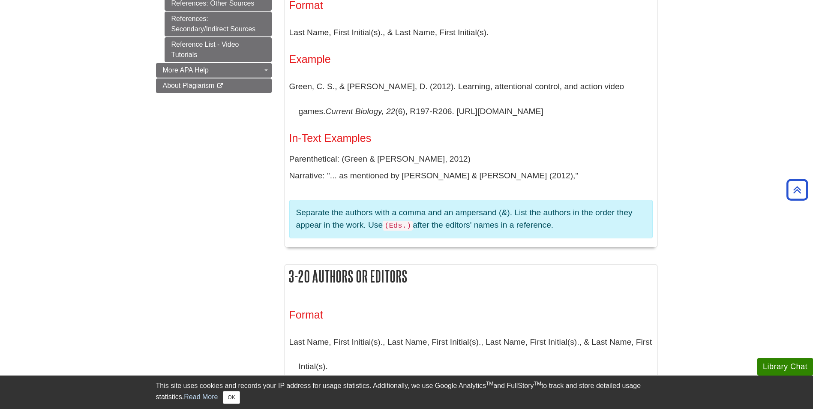
scroll to position [225, 0]
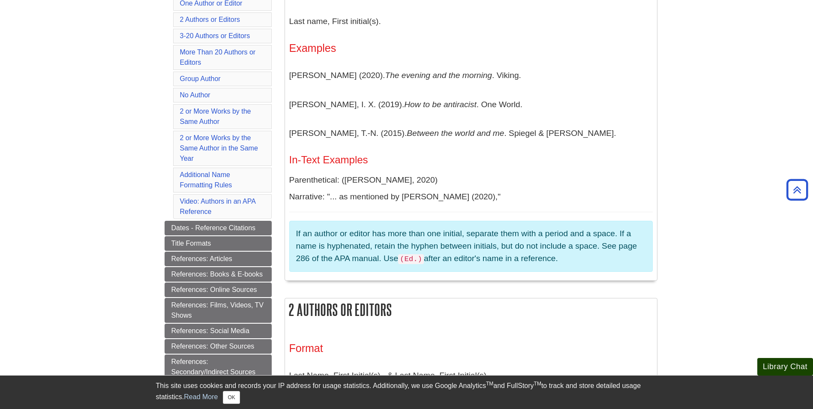
click at [765, 366] on button "Library Chat" at bounding box center [785, 367] width 56 height 18
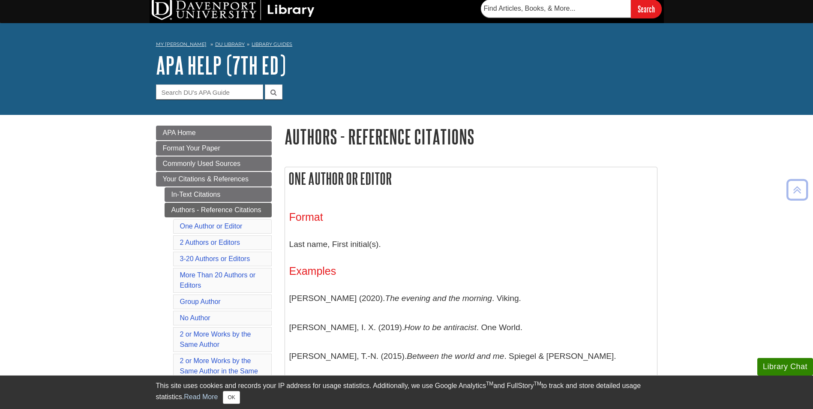
scroll to position [0, 0]
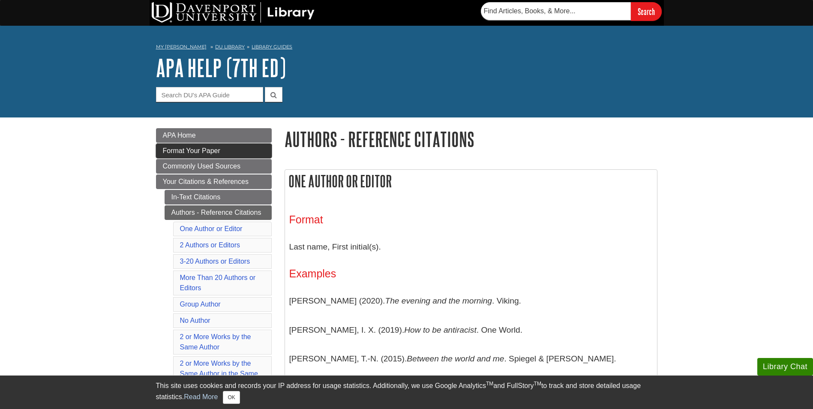
click at [214, 150] on span "Format Your Paper" at bounding box center [191, 150] width 57 height 7
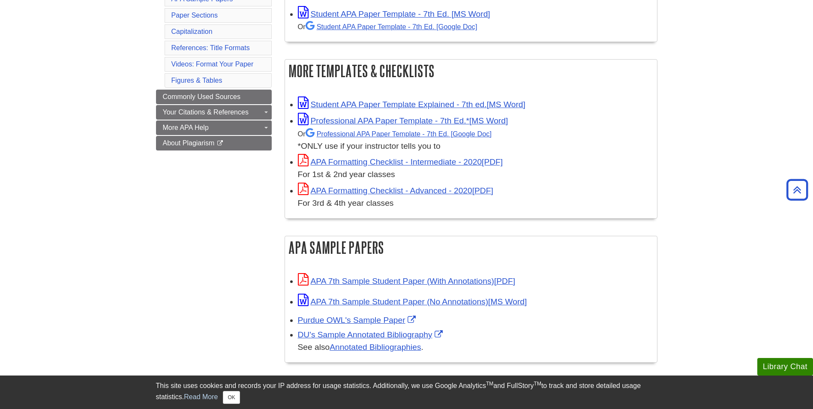
scroll to position [214, 0]
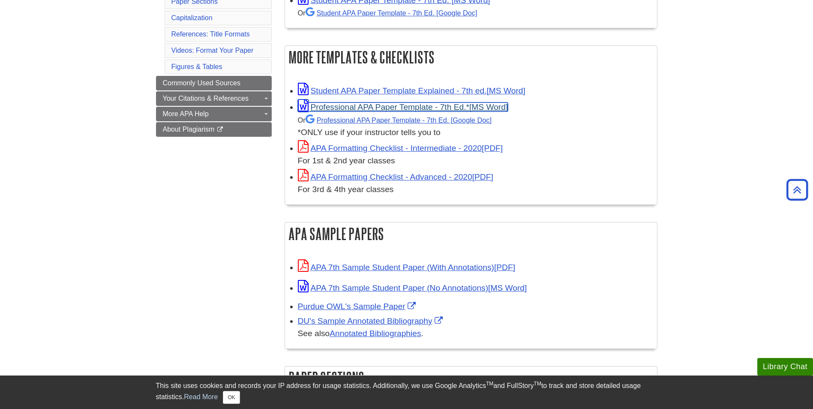
click at [330, 107] on link "Professional APA Paper Template - 7th Ed.*" at bounding box center [403, 106] width 210 height 9
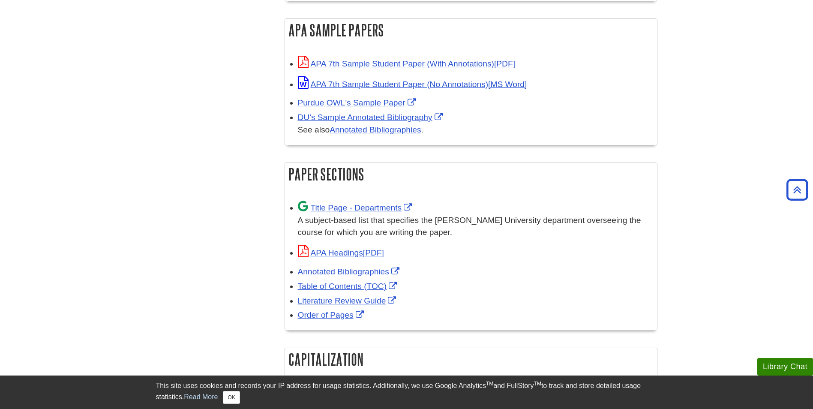
scroll to position [428, 0]
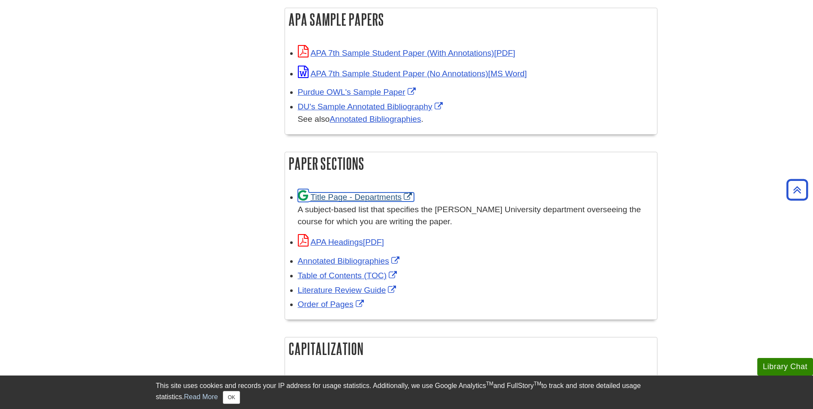
click at [326, 197] on link "Title Page - Departments" at bounding box center [356, 196] width 117 height 9
